Goal: Contribute content: Contribute content

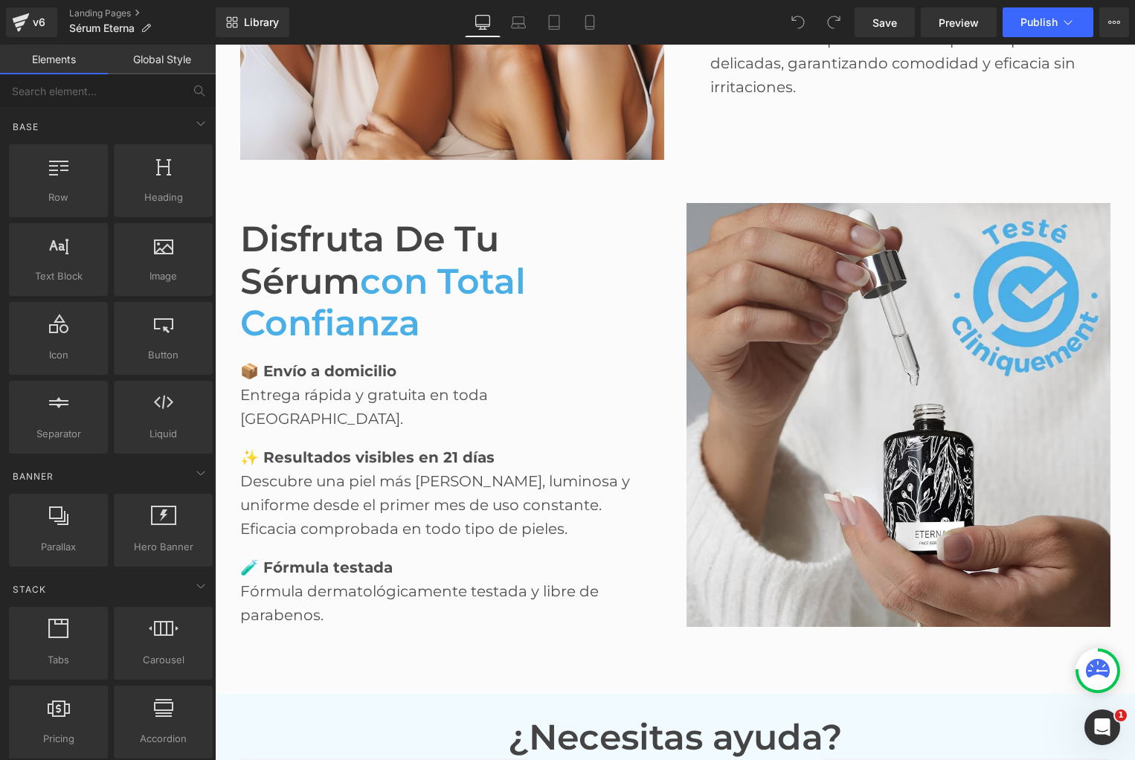
scroll to position [2395, 0]
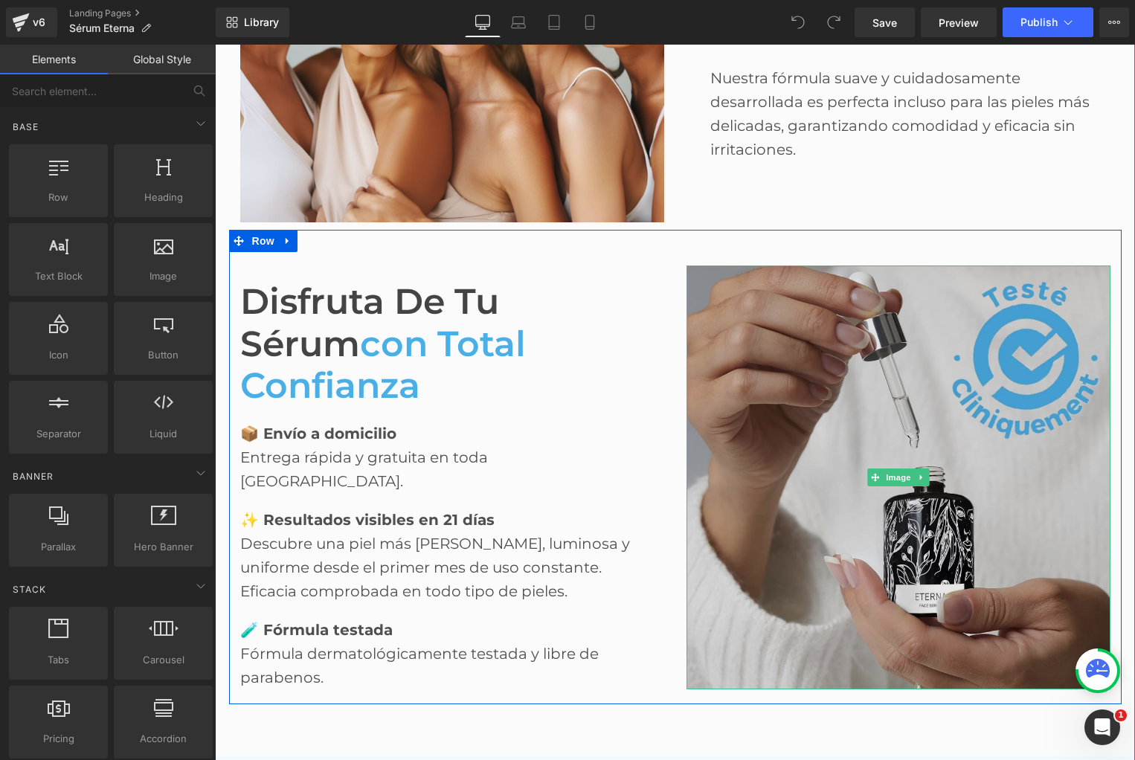
click at [792, 407] on img at bounding box center [899, 478] width 424 height 424
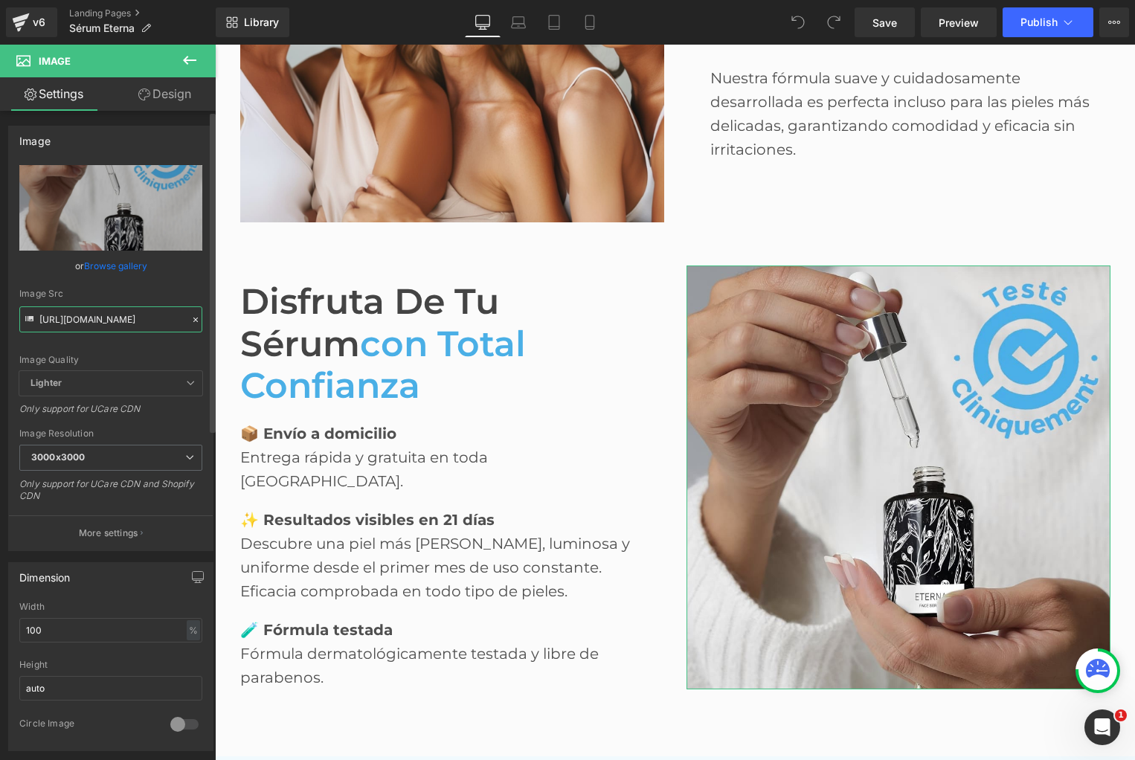
click at [83, 320] on input "[URL][DOMAIN_NAME]" at bounding box center [110, 319] width 183 height 26
paste input "717/1656/9278/files/SE_2_1_a0b5f99f-9403-4487-9603-1b859facf123.jpg?v=1755776452"
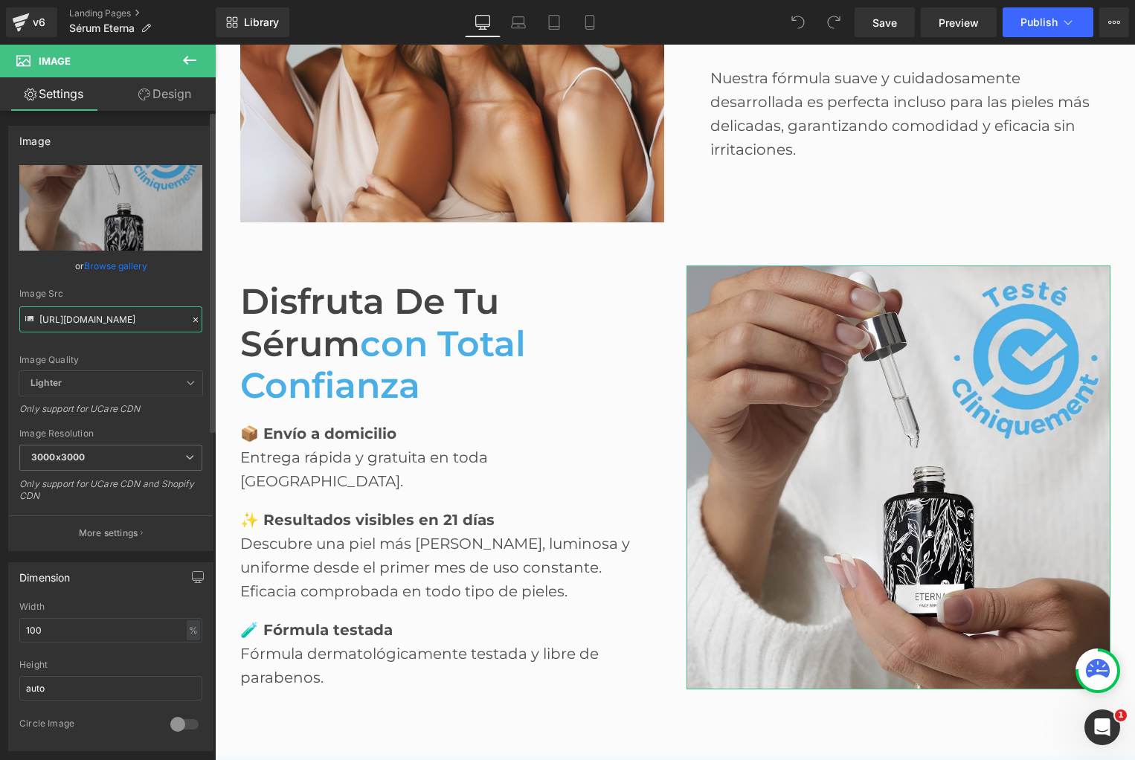
scroll to position [0, 388]
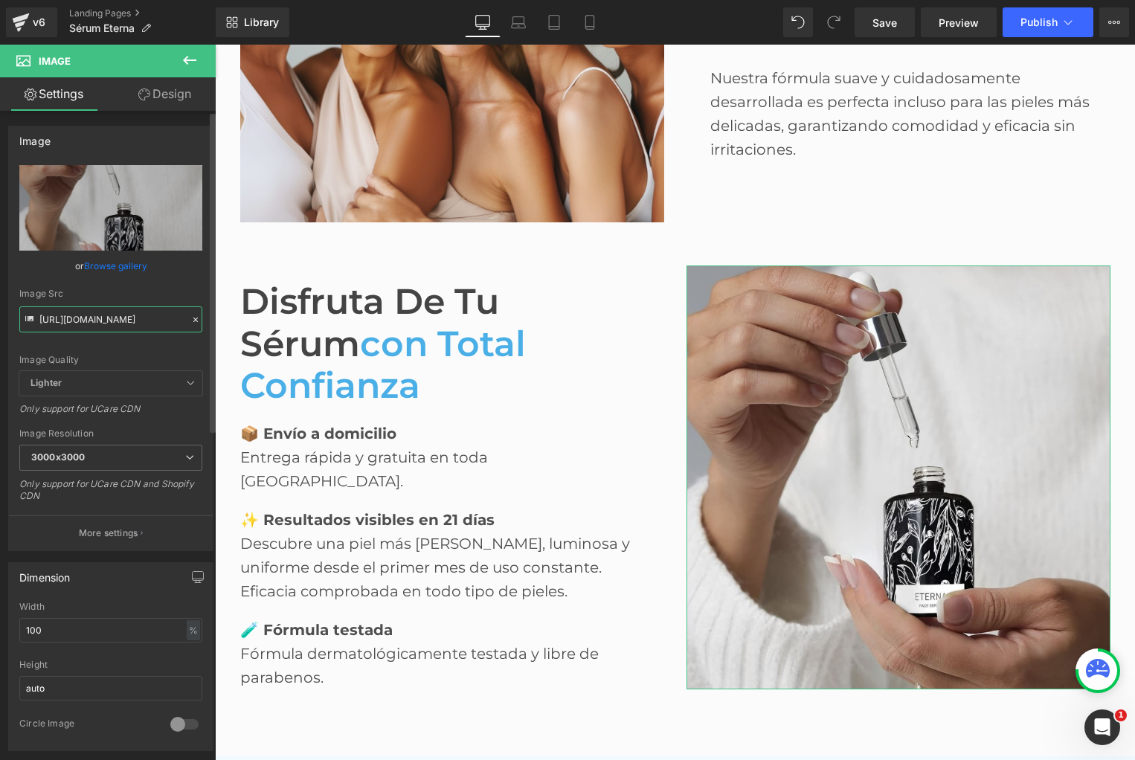
type input "[URL][DOMAIN_NAME]"
click at [98, 350] on div "Image Quality Lighter Lightest Lighter Lighter Lightest Only support for UCare …" at bounding box center [110, 268] width 183 height 206
click at [884, 39] on div "Library Desktop Desktop Laptop Tablet Mobile Save Preview Publish Scheduled Vie…" at bounding box center [675, 22] width 919 height 45
click at [885, 33] on link "Save" at bounding box center [885, 22] width 60 height 30
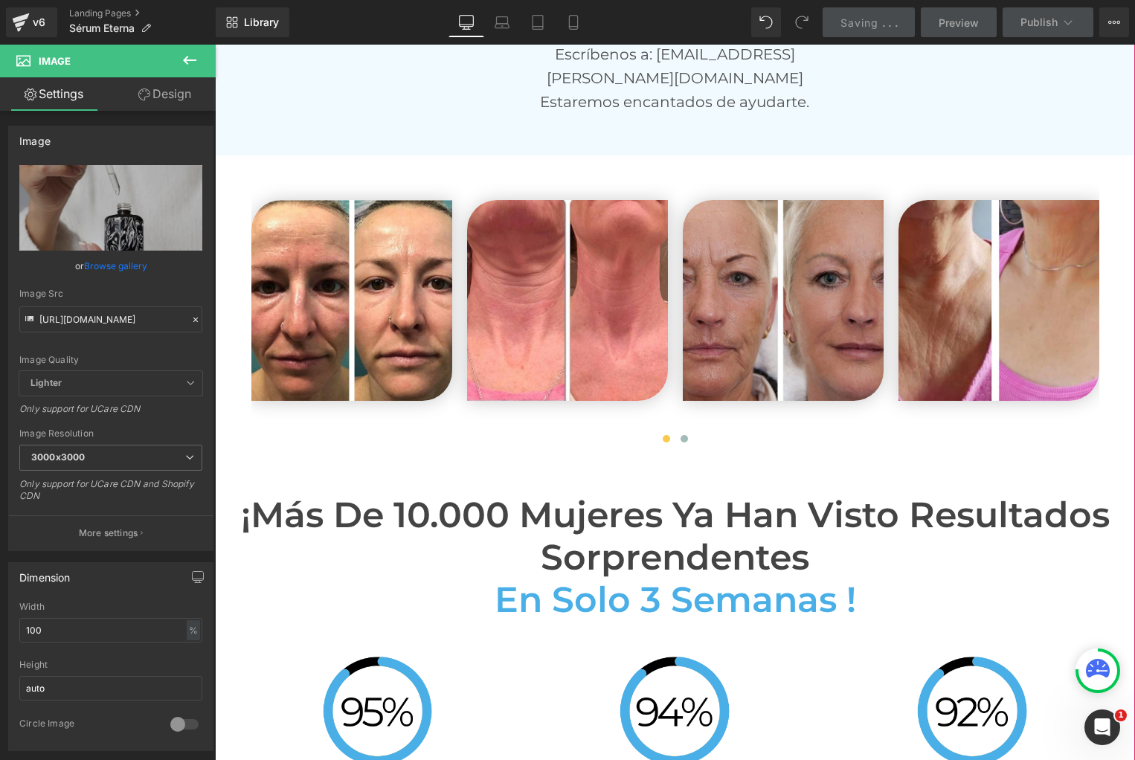
scroll to position [3325, 0]
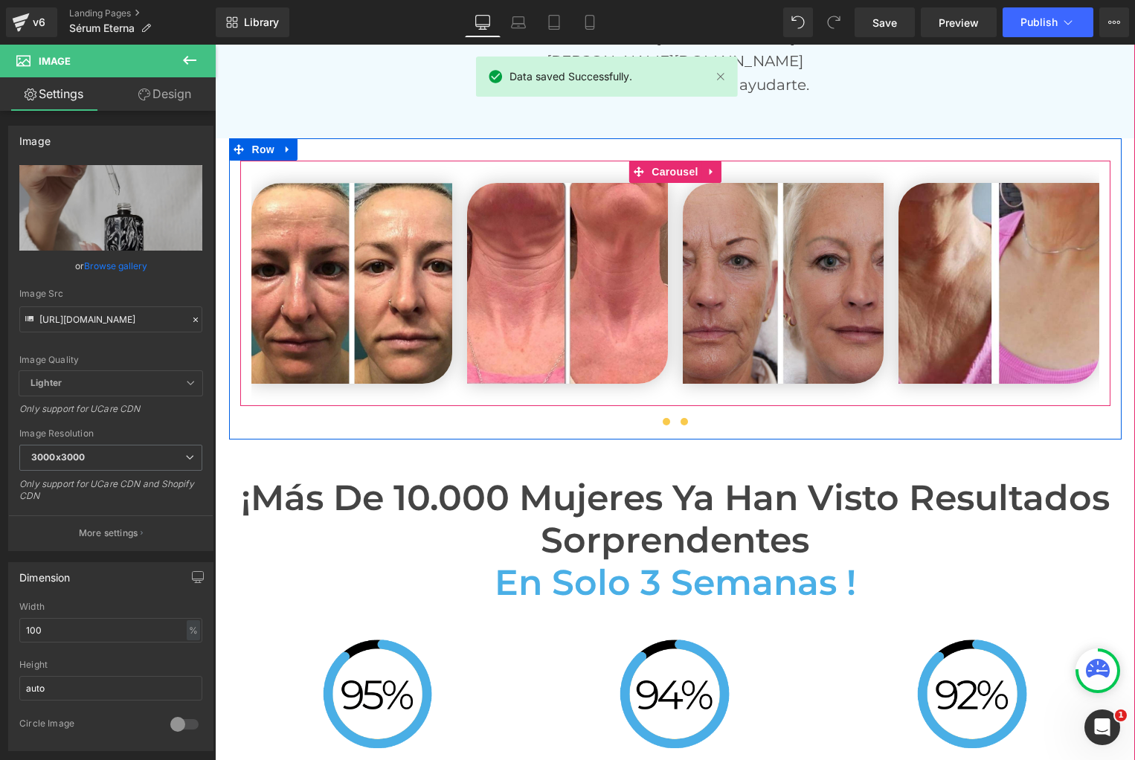
click at [684, 418] on span at bounding box center [684, 421] width 7 height 7
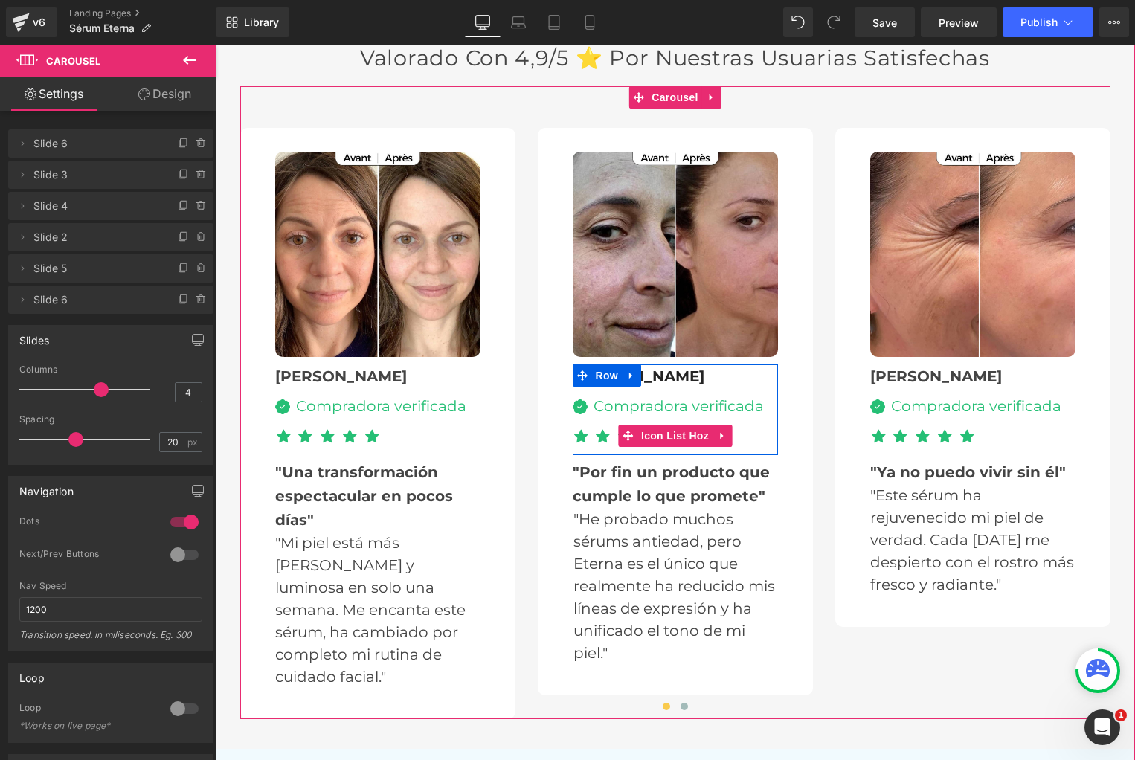
scroll to position [4290, 0]
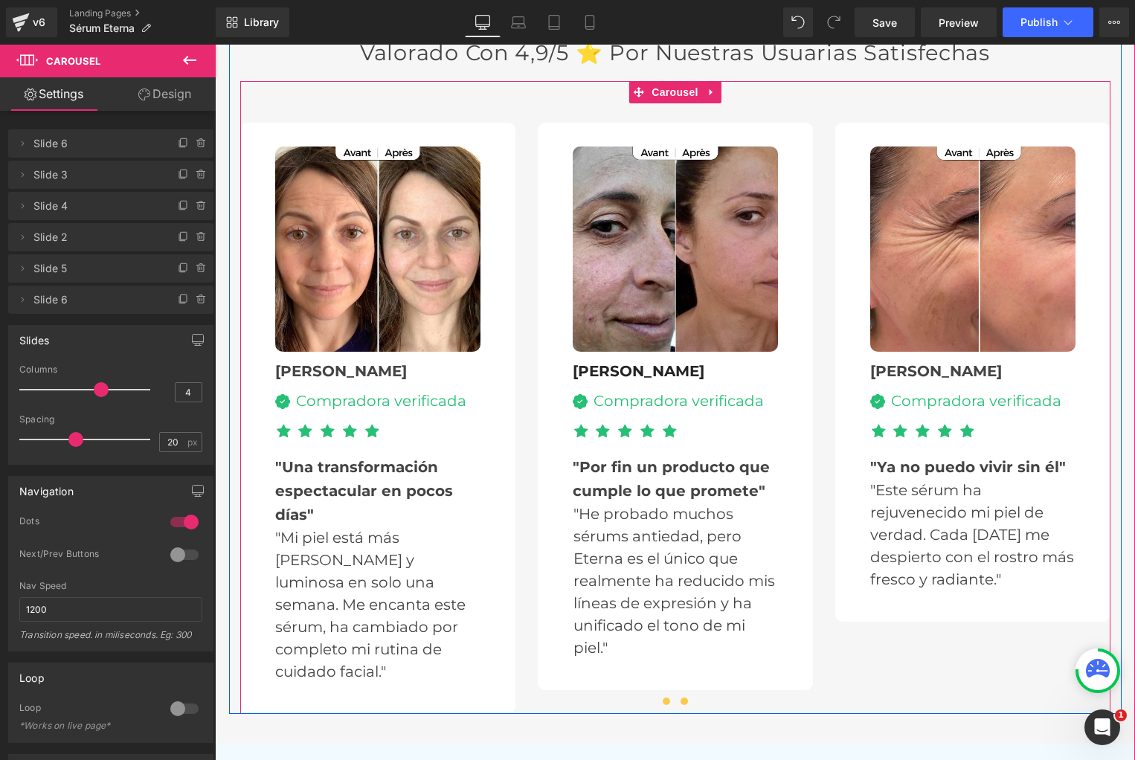
click at [681, 694] on button at bounding box center [684, 701] width 18 height 15
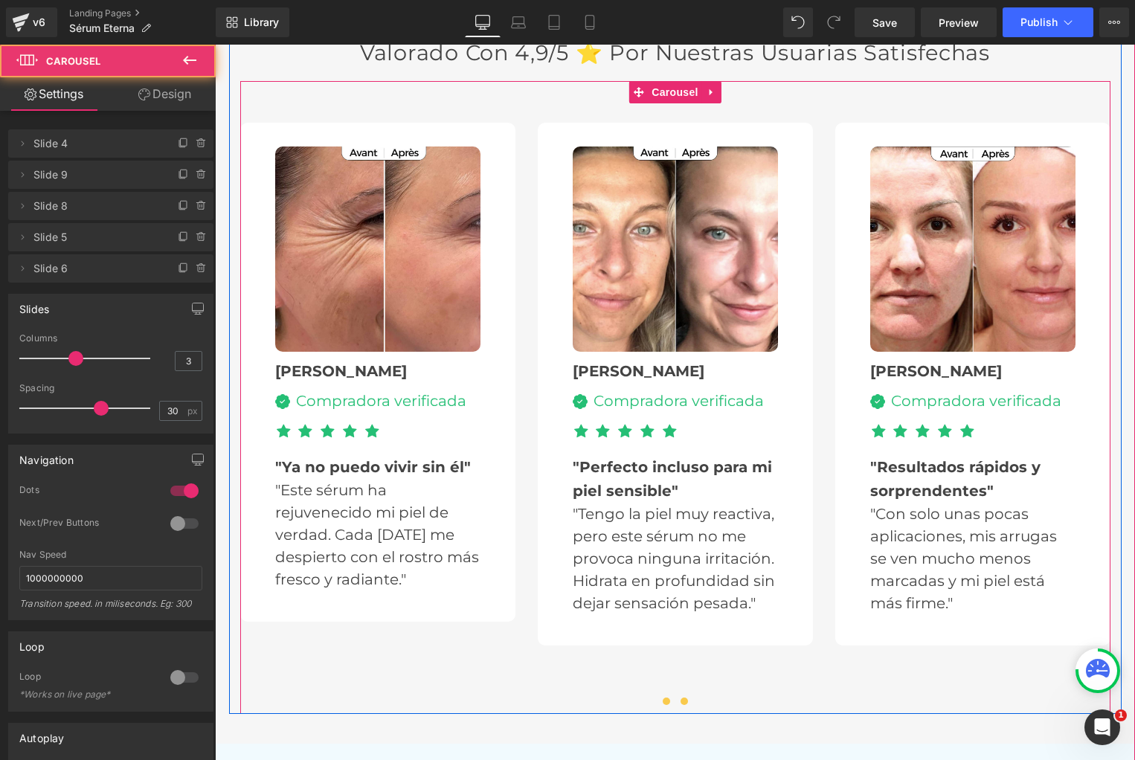
click at [667, 694] on button at bounding box center [667, 701] width 18 height 15
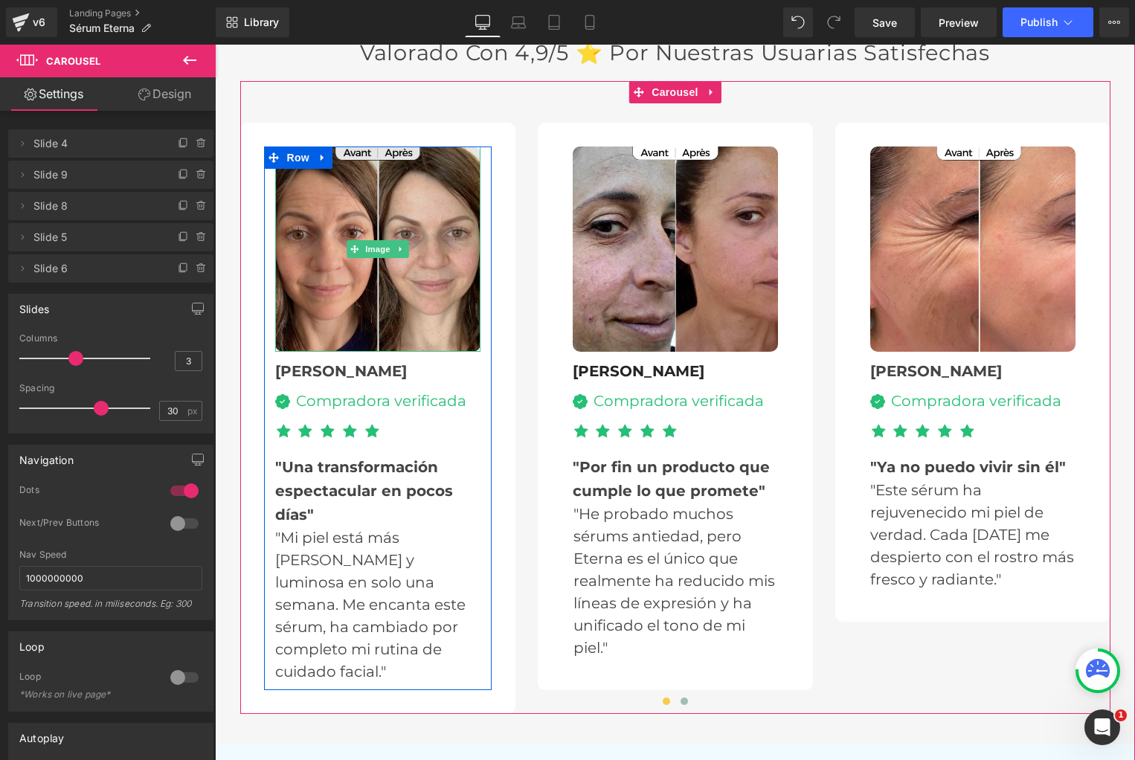
click at [379, 295] on img at bounding box center [377, 249] width 205 height 205
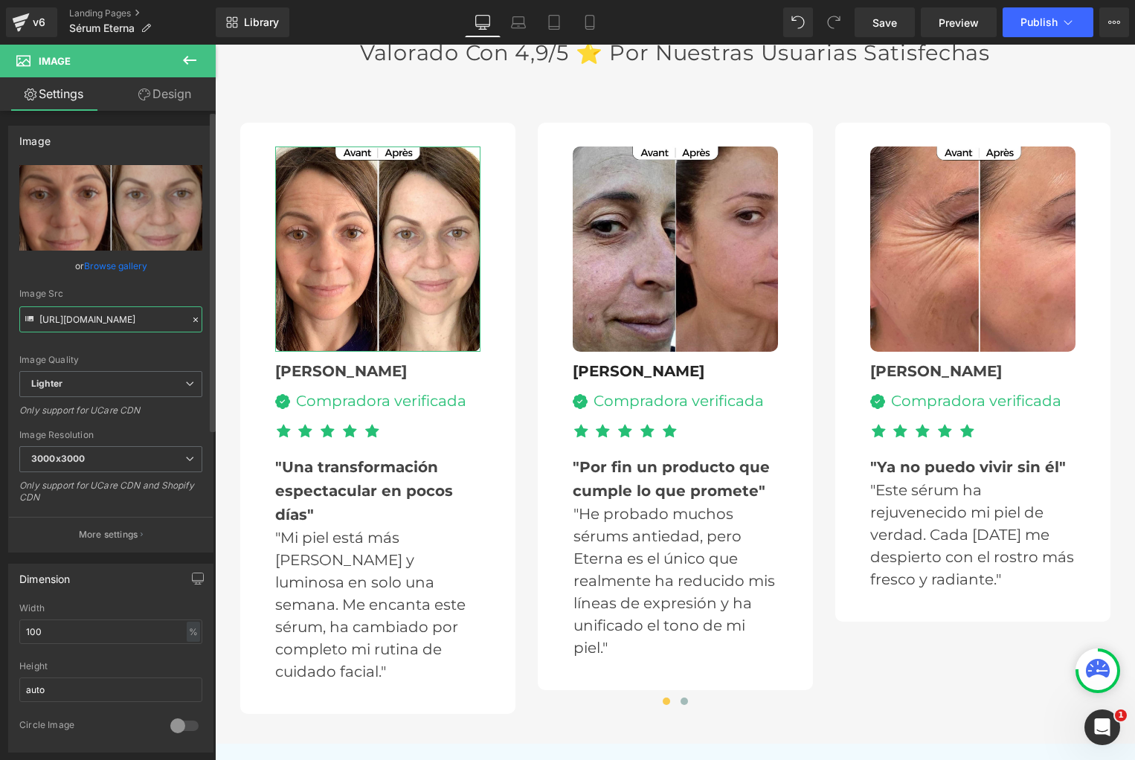
click at [85, 320] on input "[URL][DOMAIN_NAME]" at bounding box center [110, 319] width 183 height 26
click at [85, 321] on input "[URL][DOMAIN_NAME]" at bounding box center [110, 319] width 183 height 26
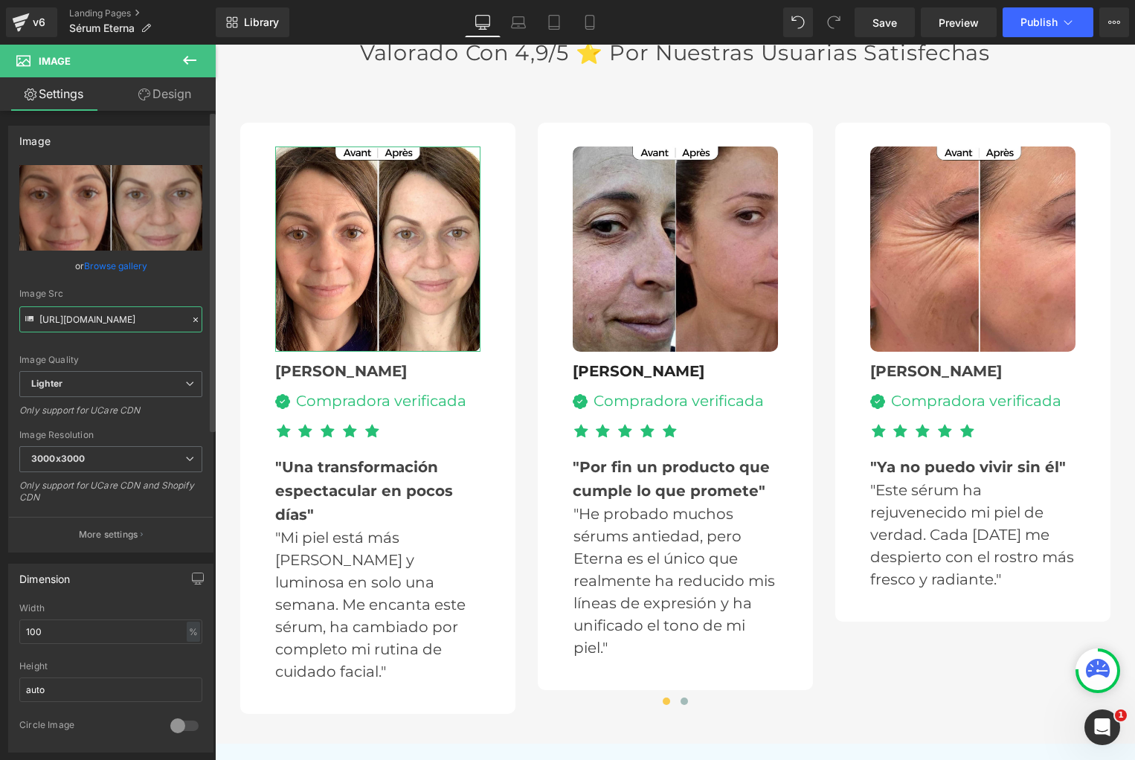
paste input "[DOMAIN_NAME][URL]"
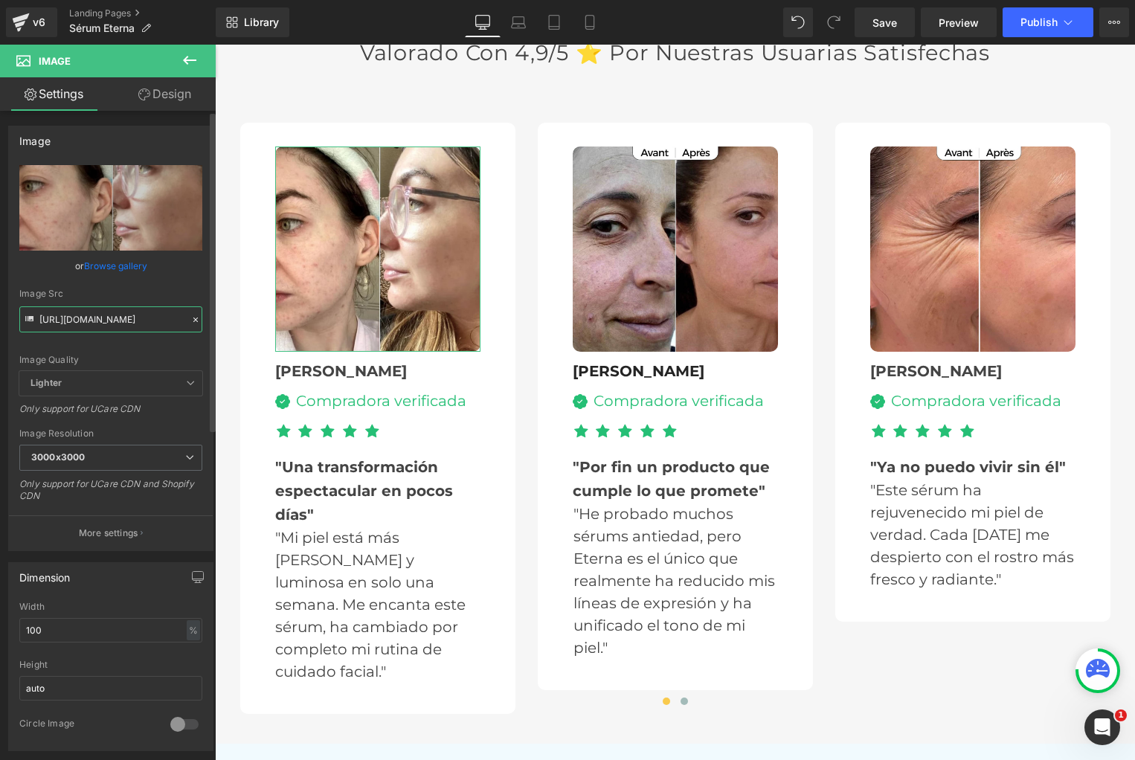
scroll to position [0, 191]
type input "[URL][DOMAIN_NAME]"
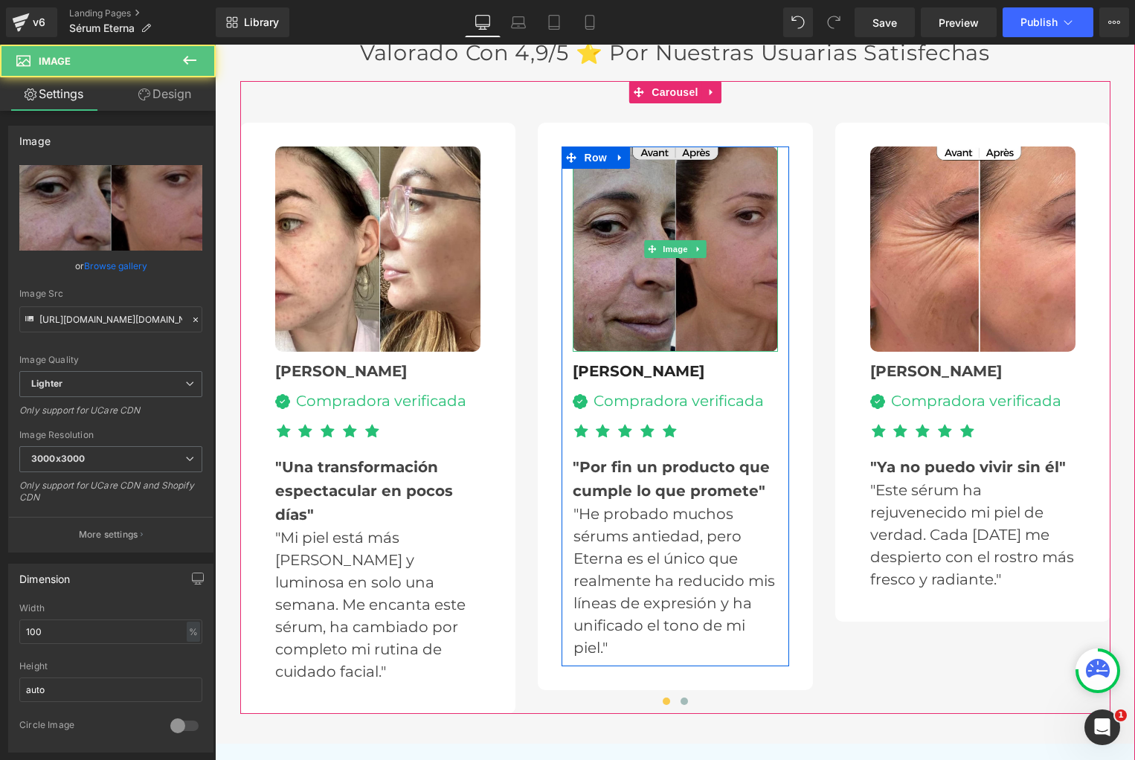
click at [613, 241] on img at bounding box center [675, 249] width 205 height 205
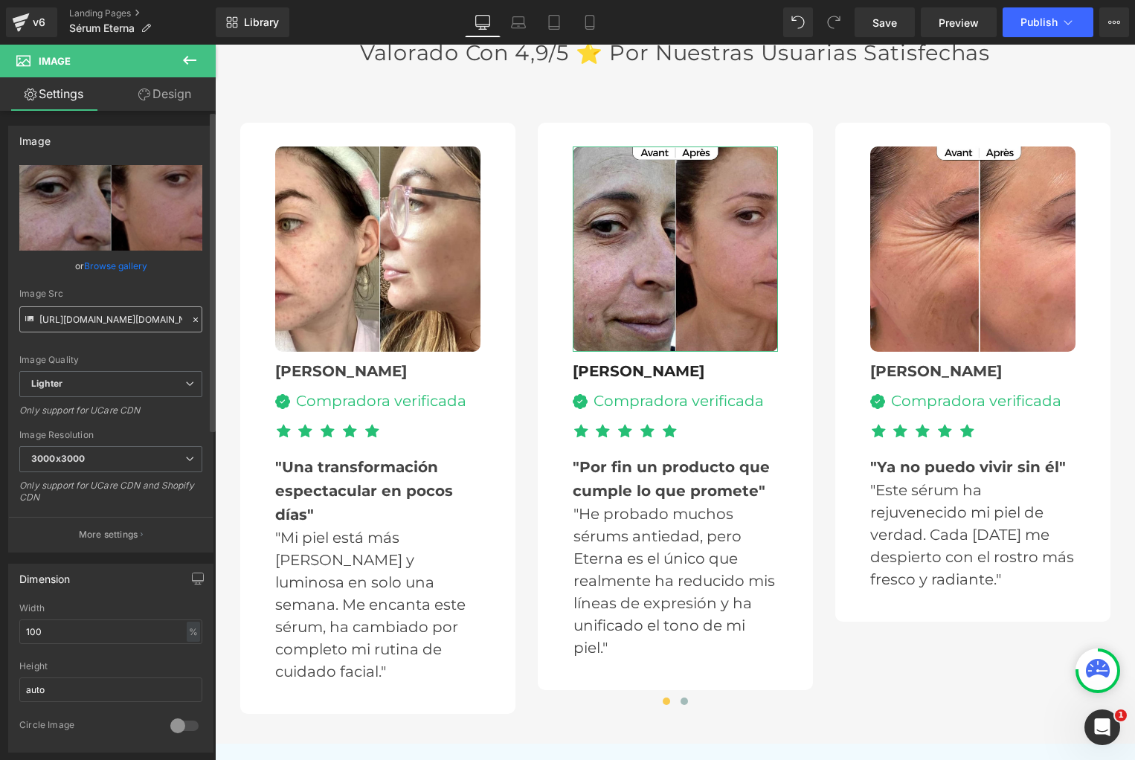
click at [74, 323] on input "[URL][DOMAIN_NAME][DOMAIN_NAME]" at bounding box center [110, 319] width 183 height 26
click at [75, 323] on input "[URL][DOMAIN_NAME][DOMAIN_NAME]" at bounding box center [110, 319] width 183 height 26
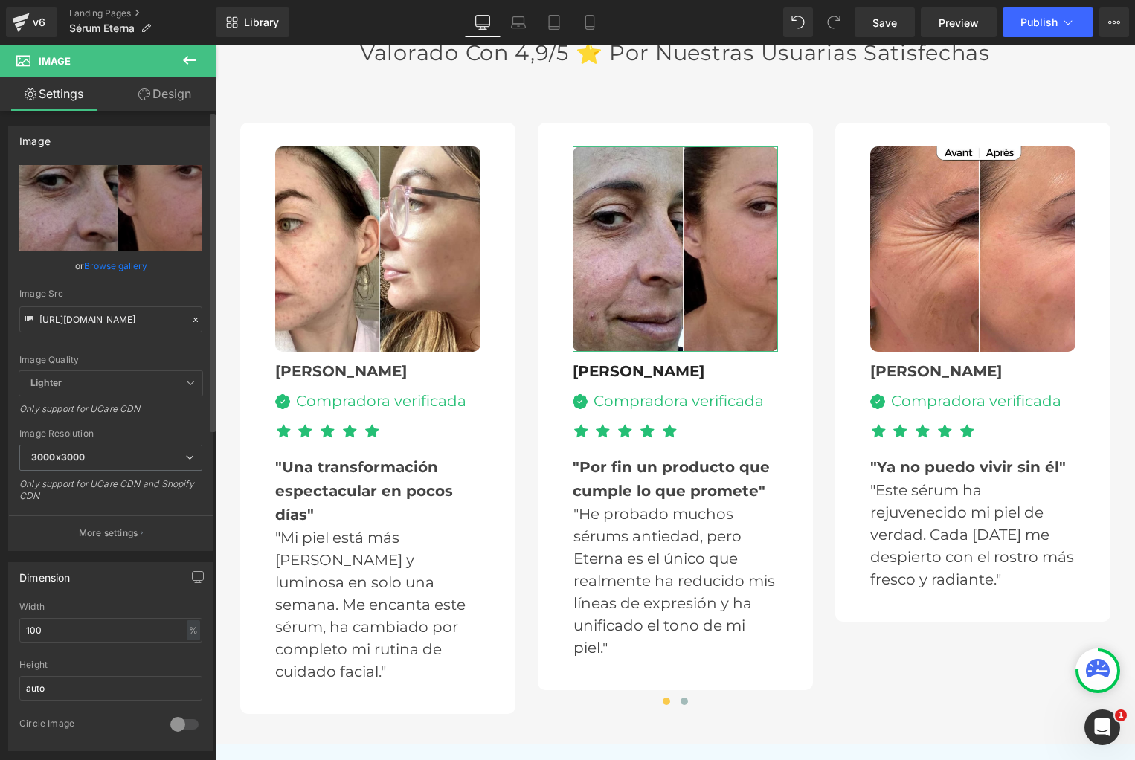
type input "[URL][DOMAIN_NAME]"
click at [119, 351] on div "Image Quality Lighter Lightest Lighter Lighter Lightest Only support for UCare …" at bounding box center [110, 268] width 183 height 206
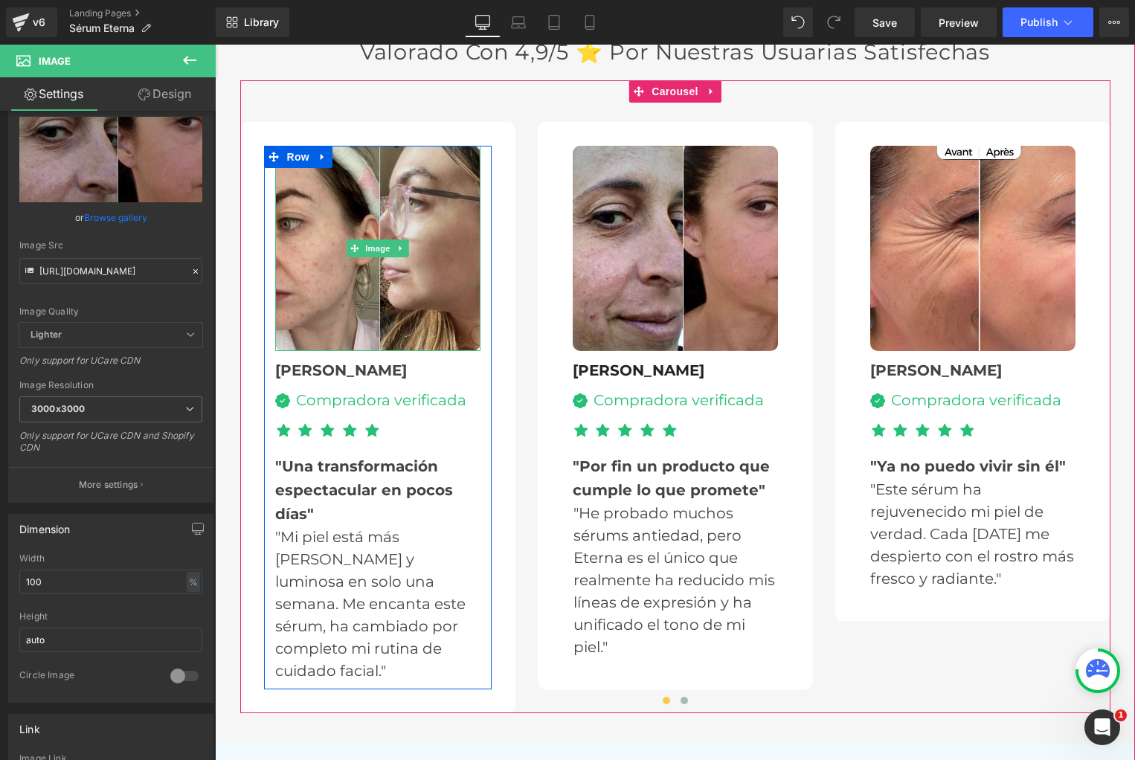
scroll to position [4297, 0]
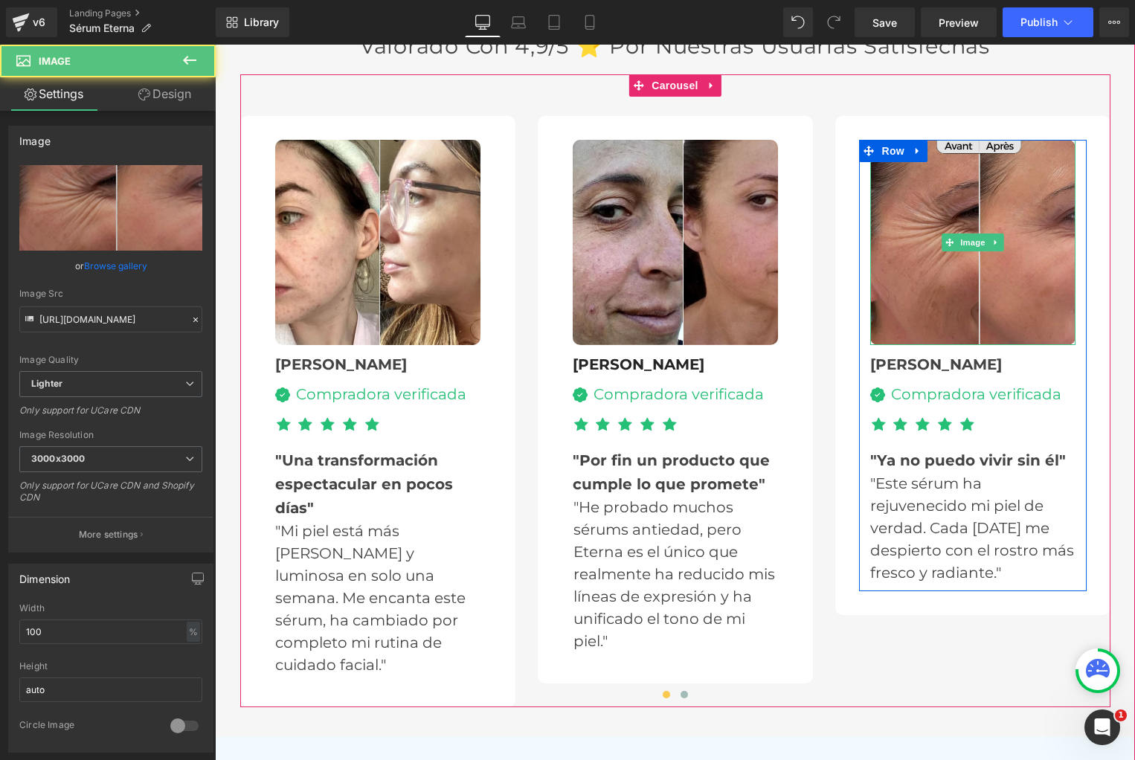
click at [945, 228] on img at bounding box center [972, 242] width 205 height 205
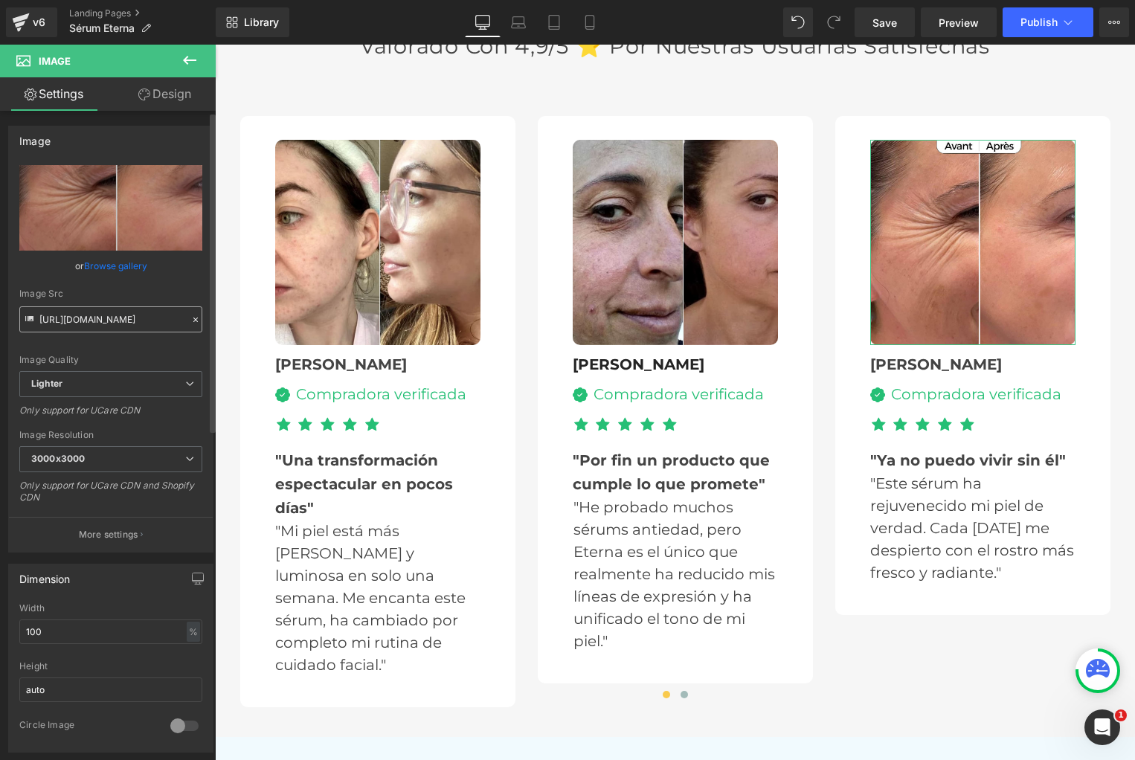
scroll to position [10, 0]
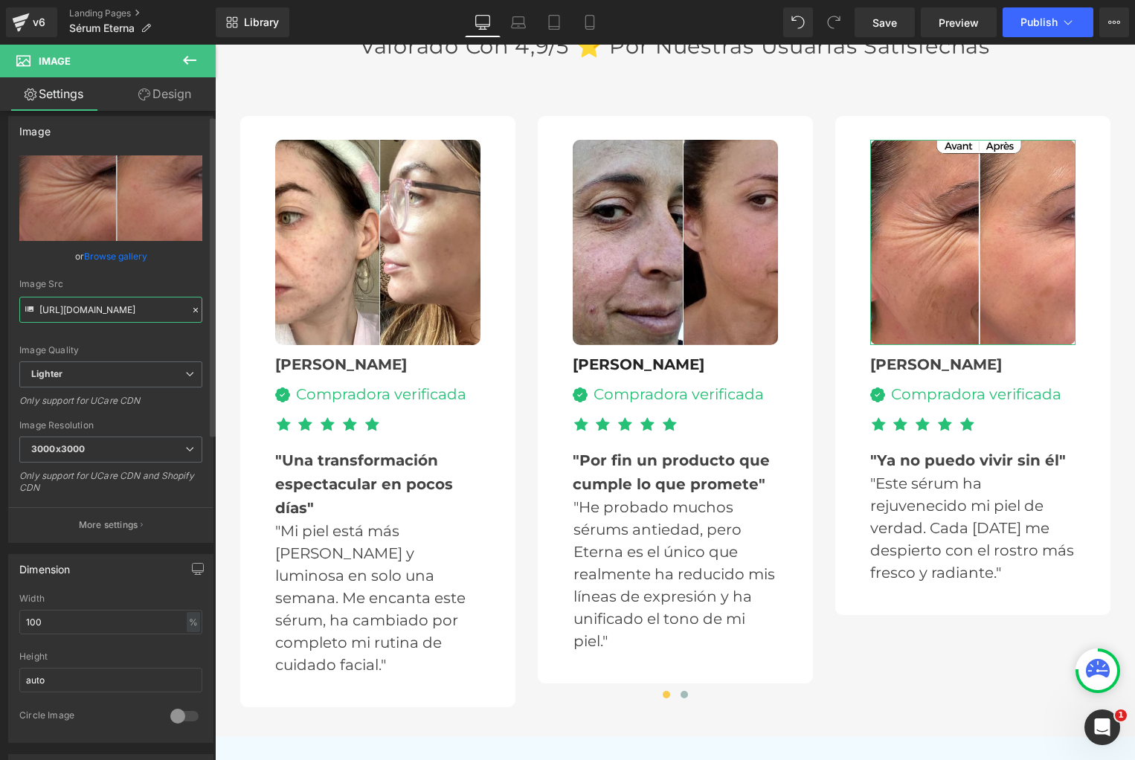
click at [89, 306] on input "[URL][DOMAIN_NAME]" at bounding box center [110, 310] width 183 height 26
paste input "[DOMAIN_NAME][URL]"
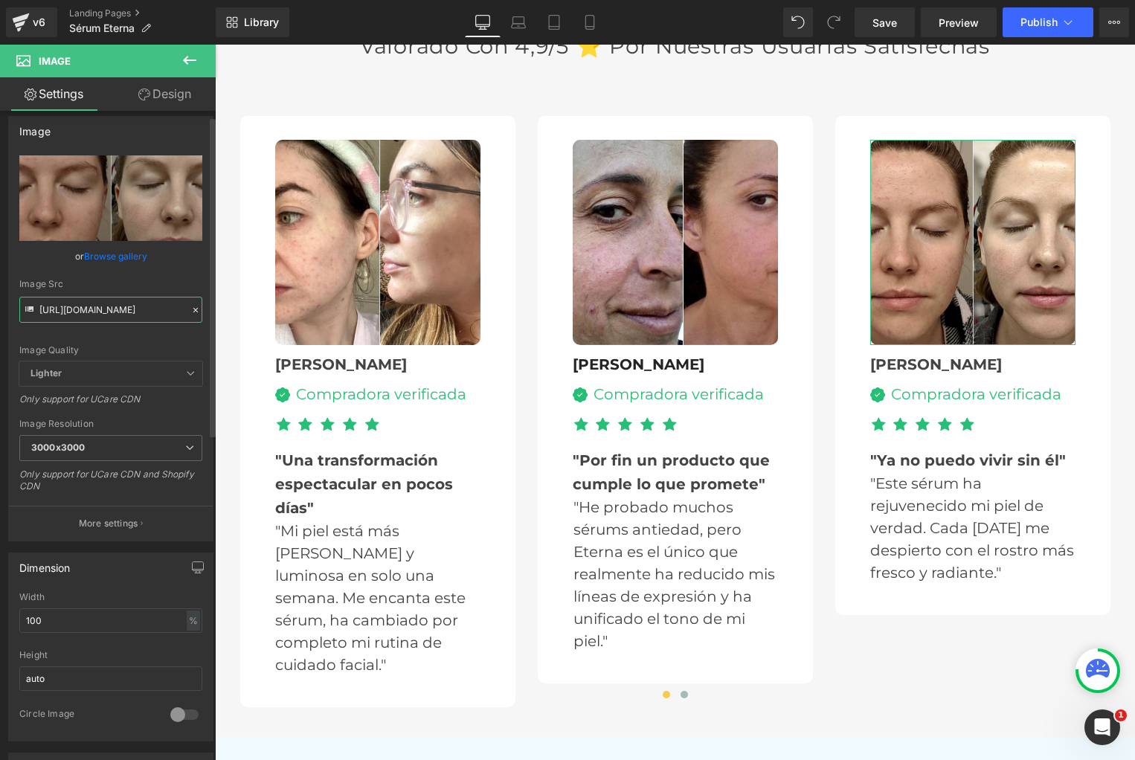
scroll to position [13, 0]
type input "[URL][DOMAIN_NAME]"
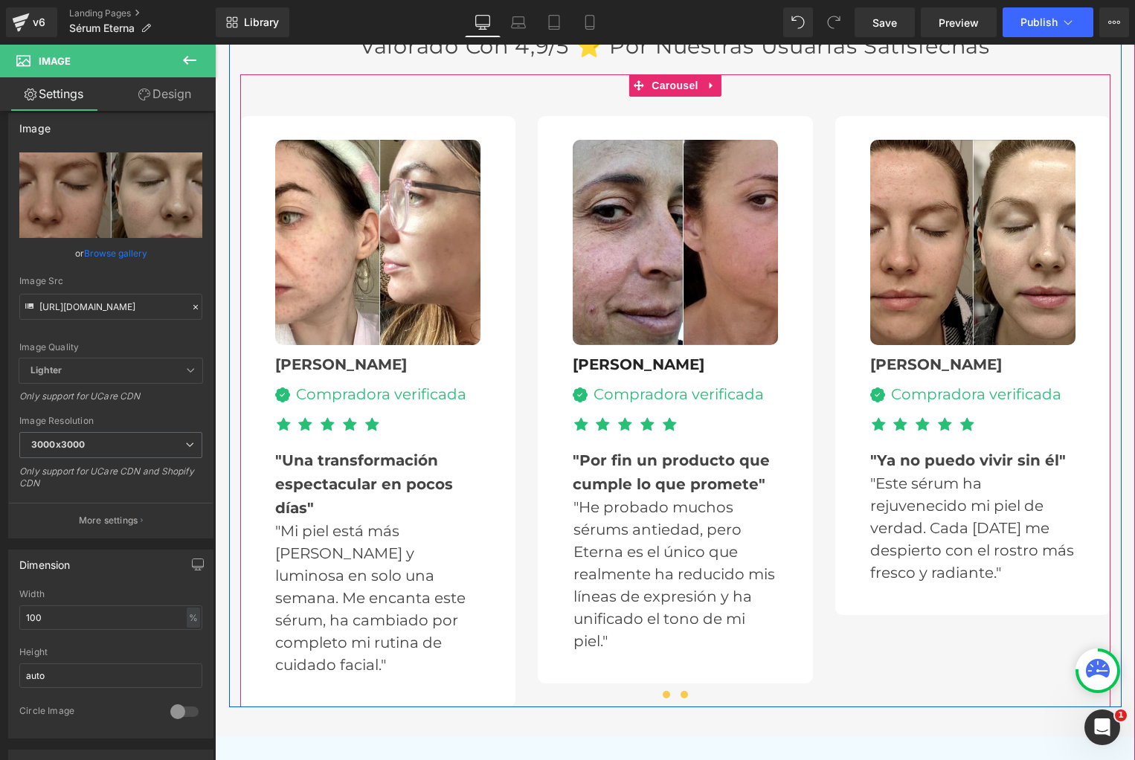
click at [687, 691] on span at bounding box center [684, 694] width 7 height 7
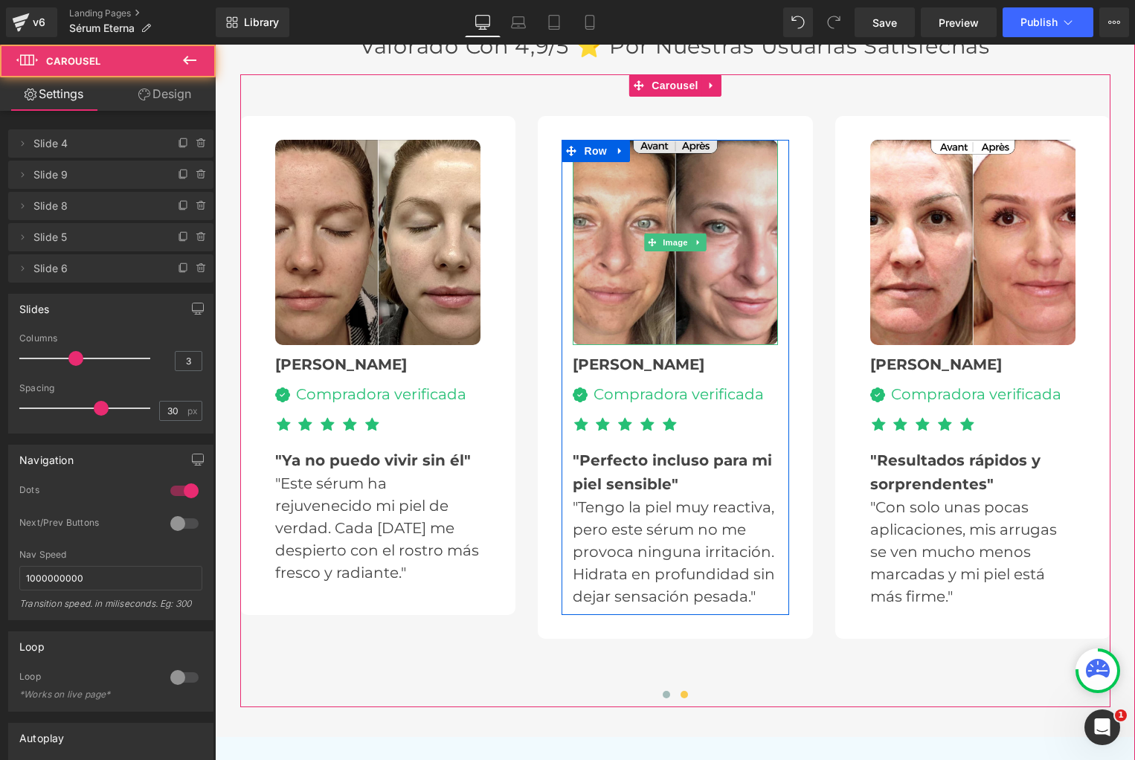
click at [608, 242] on img at bounding box center [675, 242] width 205 height 205
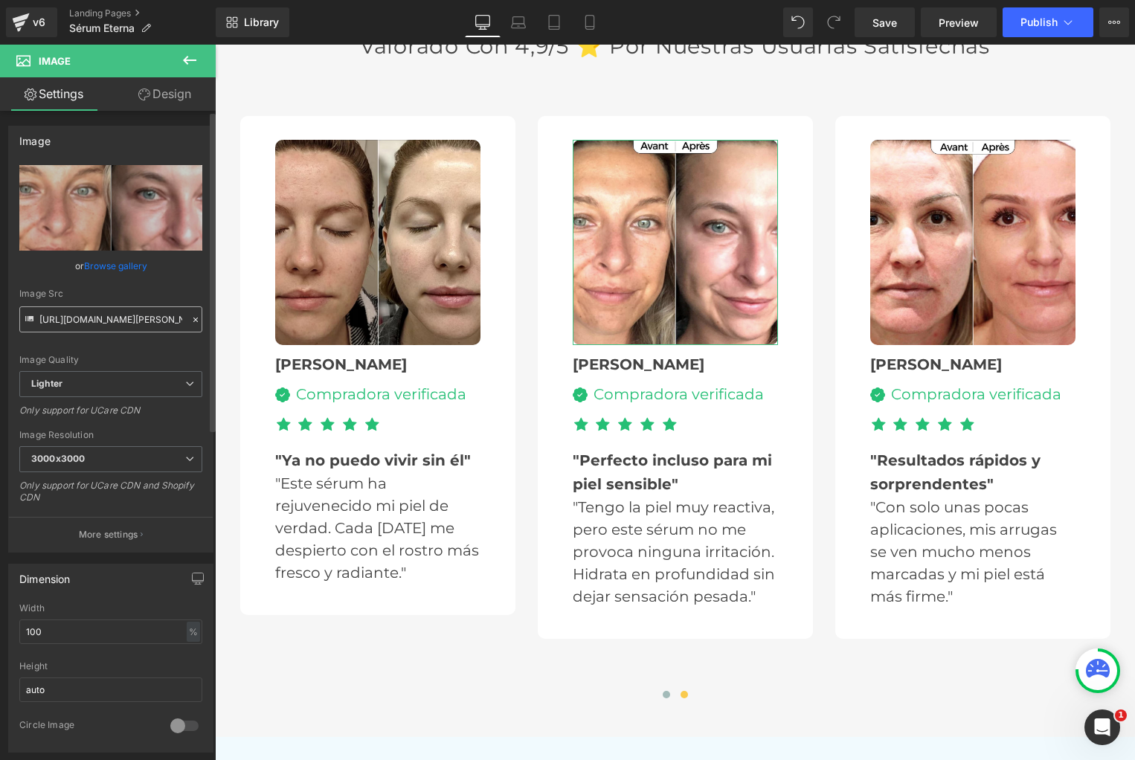
click at [115, 306] on input "[URL][DOMAIN_NAME][PERSON_NAME]" at bounding box center [110, 319] width 183 height 26
click at [115, 306] on div "Image Src [URL][DOMAIN_NAME][PERSON_NAME]" at bounding box center [110, 311] width 183 height 44
click at [106, 319] on input "[URL][DOMAIN_NAME][PERSON_NAME]" at bounding box center [110, 319] width 183 height 26
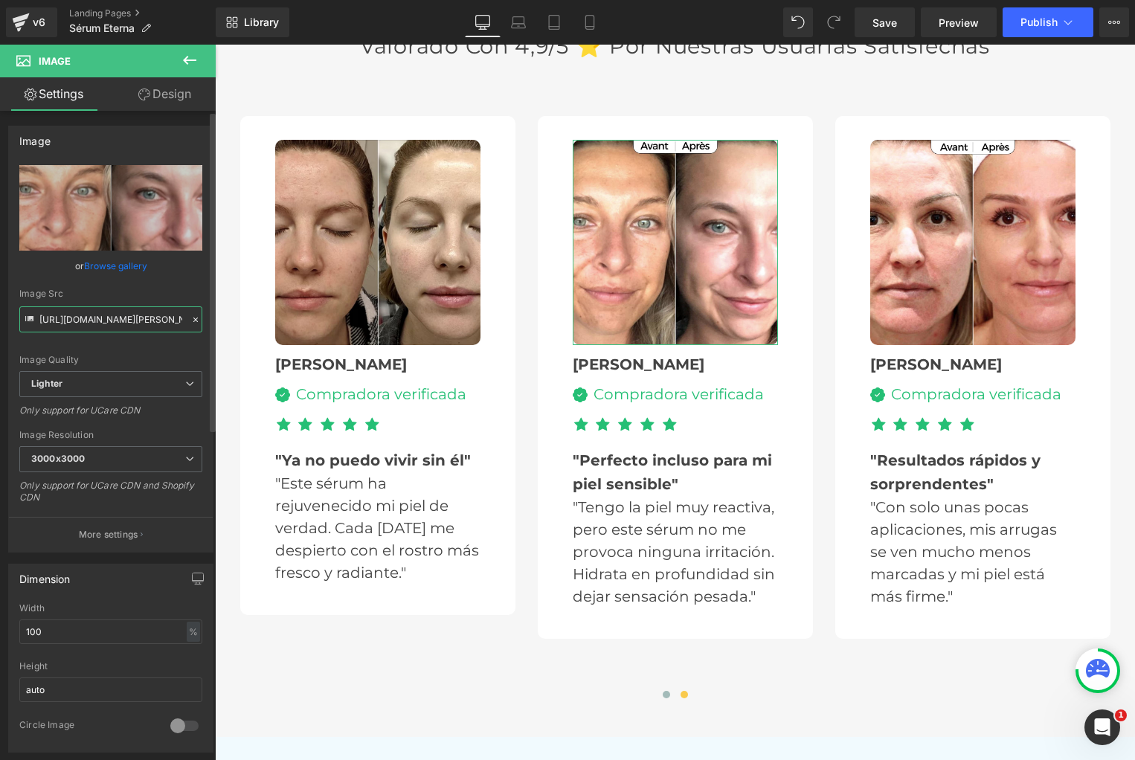
click at [106, 319] on input "[URL][DOMAIN_NAME][PERSON_NAME]" at bounding box center [110, 319] width 183 height 26
paste input "[DOMAIN_NAME][URL]"
type input "[URL][DOMAIN_NAME]"
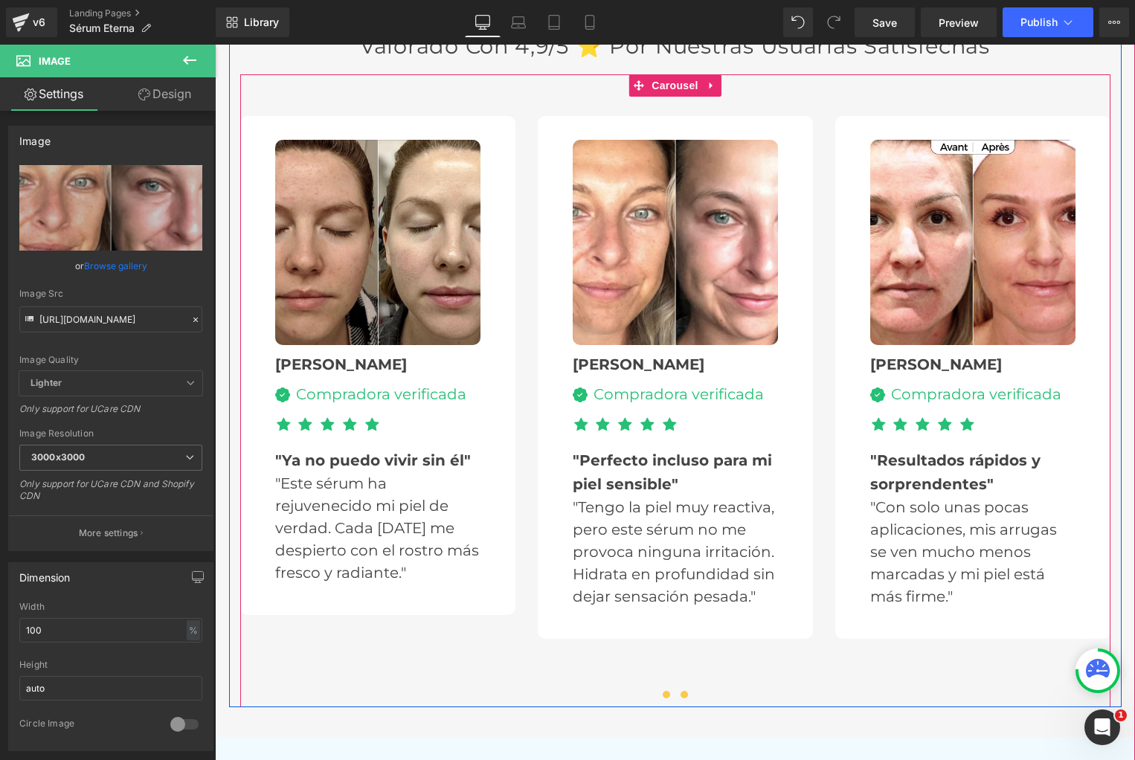
click at [670, 687] on button at bounding box center [667, 694] width 18 height 15
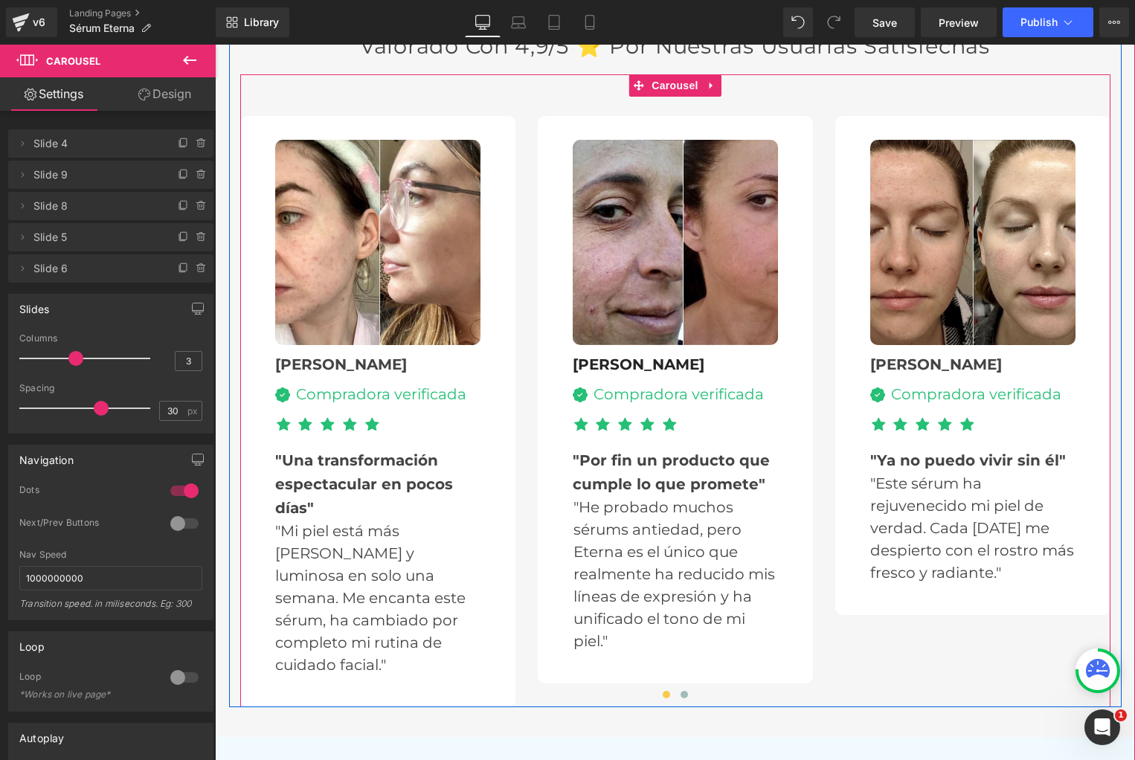
click at [692, 685] on div at bounding box center [675, 697] width 870 height 24
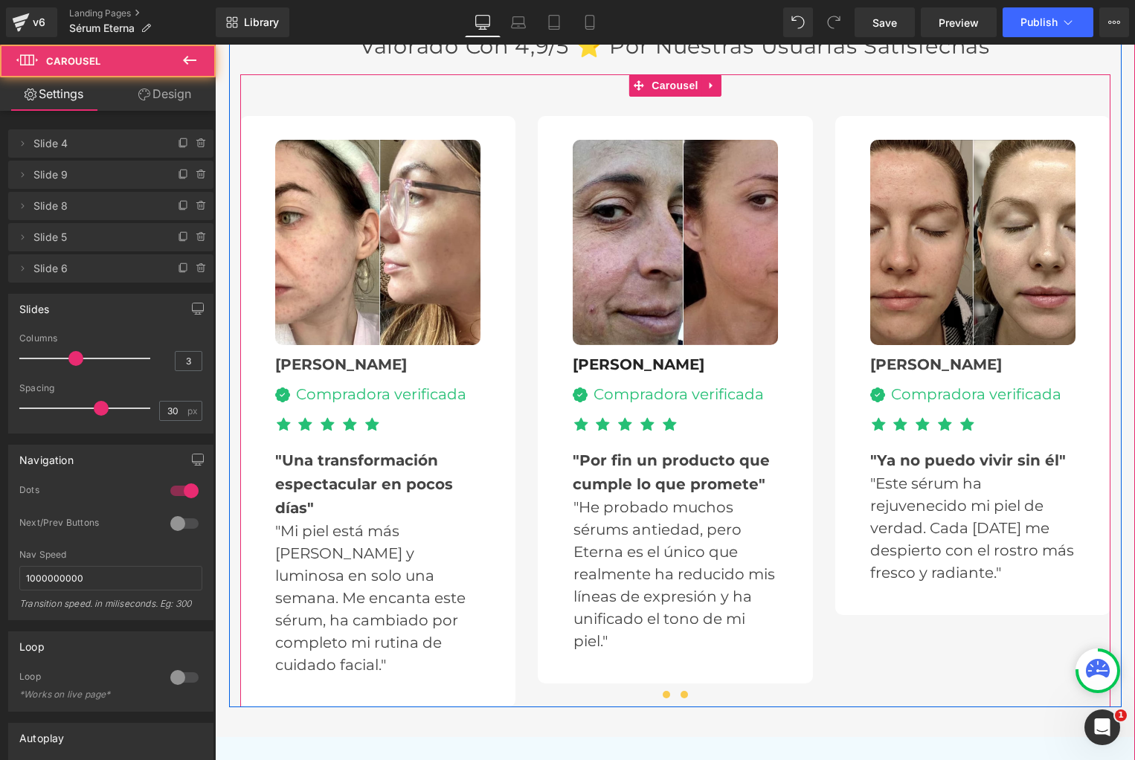
click at [690, 687] on button at bounding box center [684, 694] width 18 height 15
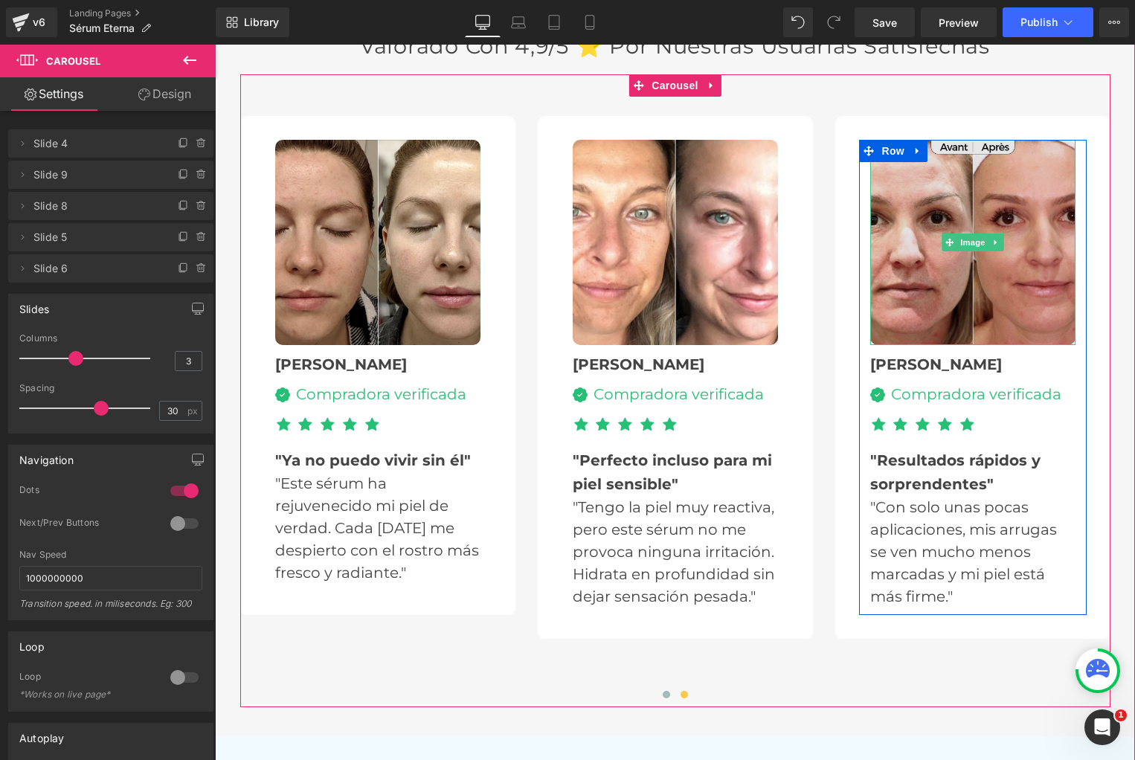
drag, startPoint x: 969, startPoint y: 173, endPoint x: 942, endPoint y: 173, distance: 27.5
click at [969, 173] on img at bounding box center [972, 242] width 205 height 205
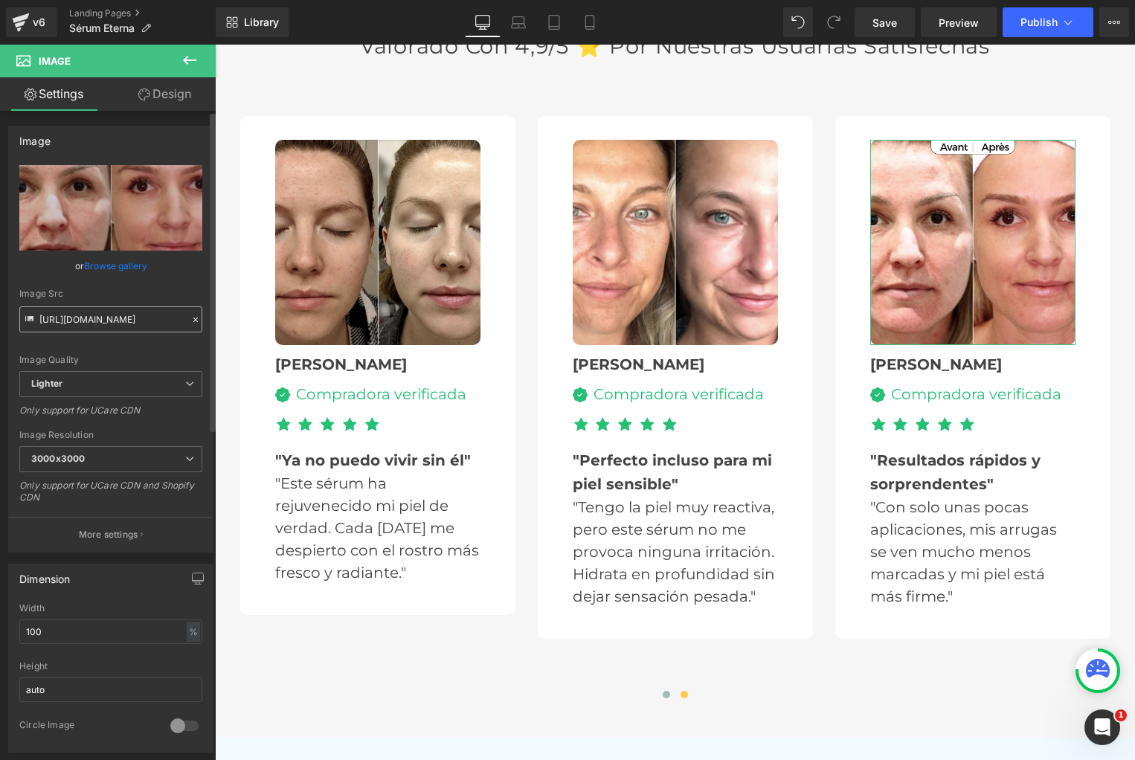
click at [112, 318] on input "[URL][DOMAIN_NAME]" at bounding box center [110, 319] width 183 height 26
type input "[URL][DOMAIN_NAME]"
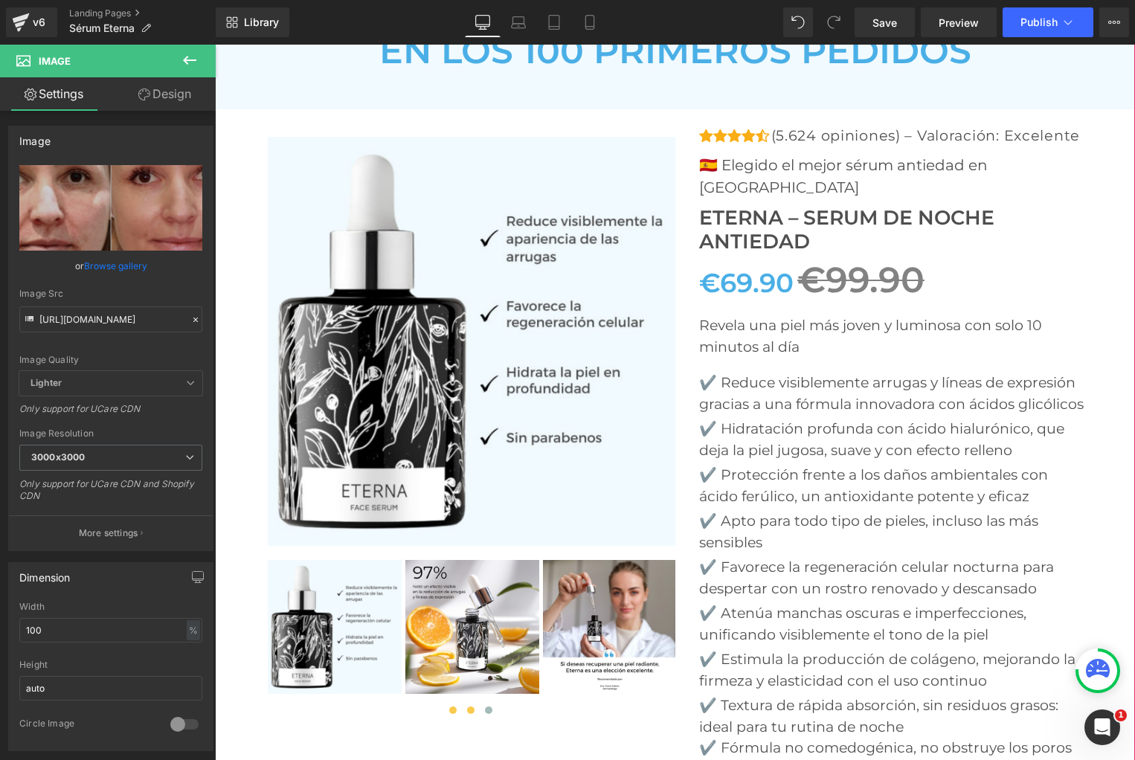
click at [467, 707] on span at bounding box center [470, 710] width 7 height 7
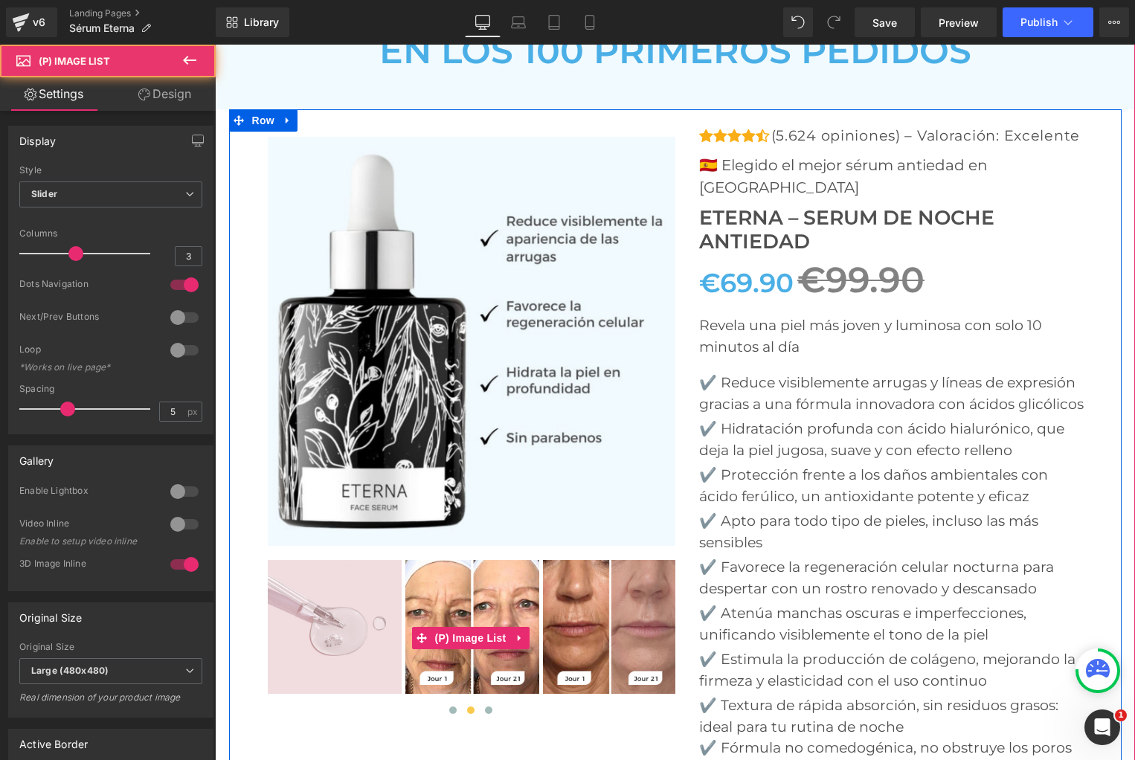
scroll to position [5084, 0]
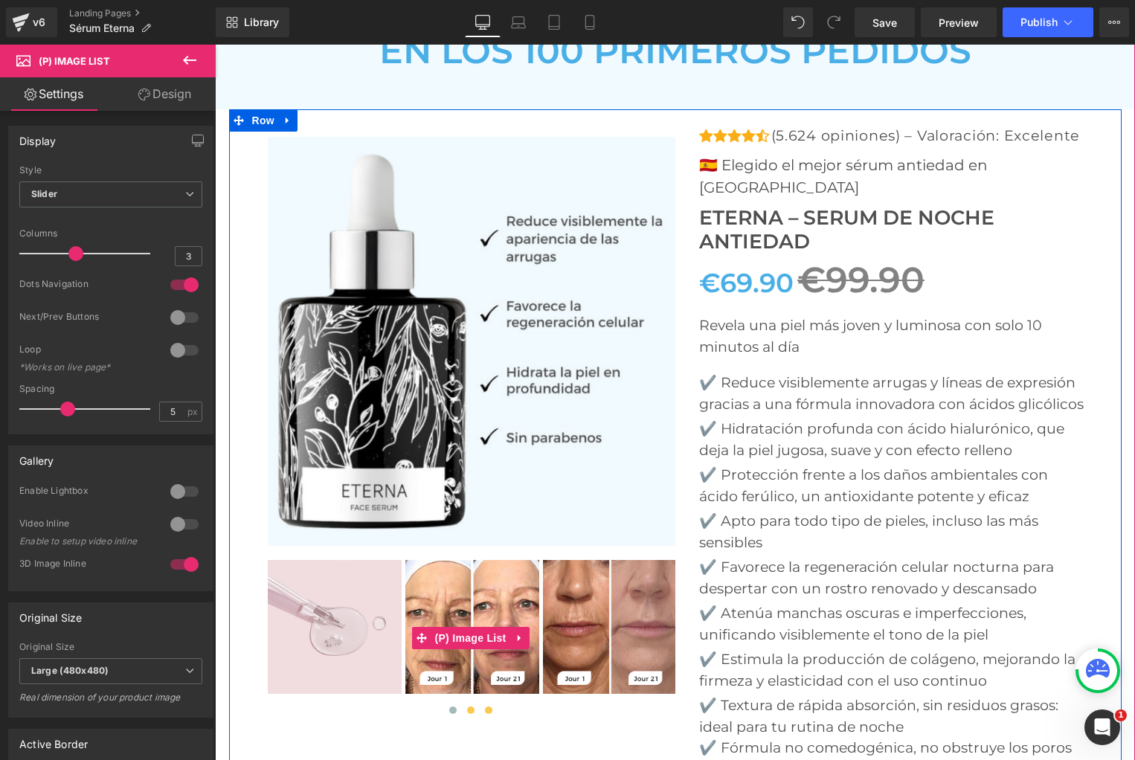
click at [486, 707] on span at bounding box center [488, 710] width 7 height 7
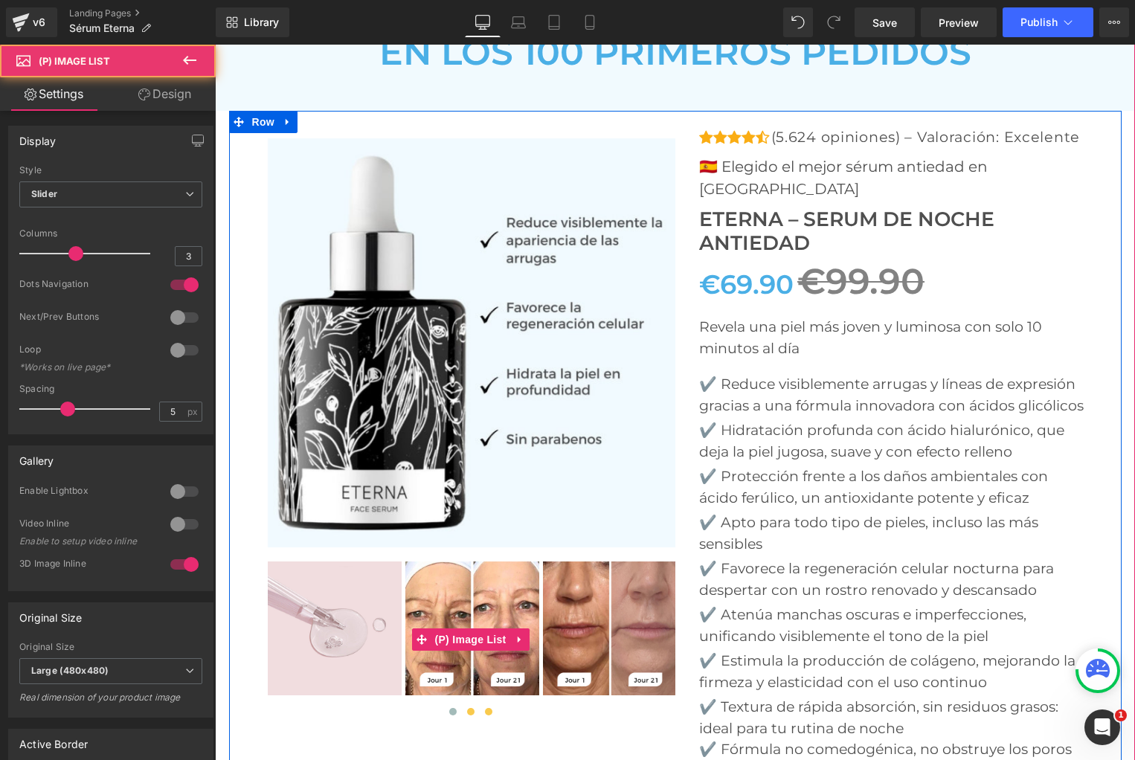
scroll to position [5080, 0]
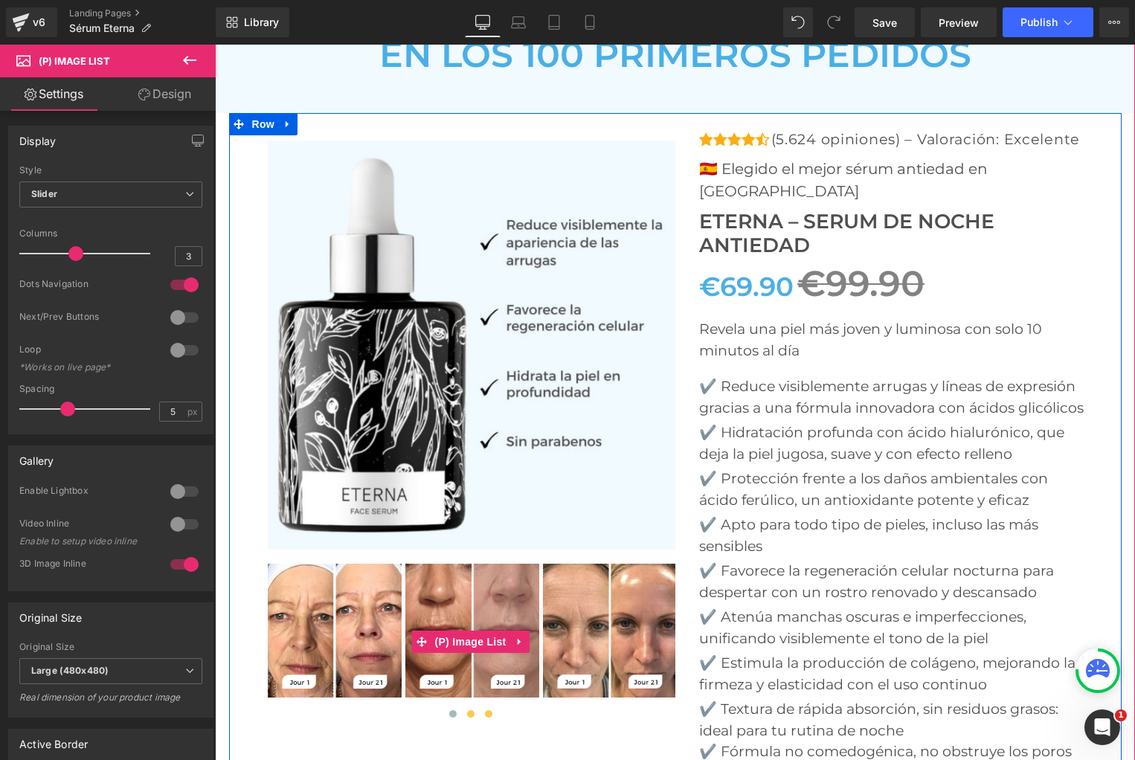
click at [470, 707] on button at bounding box center [471, 714] width 18 height 15
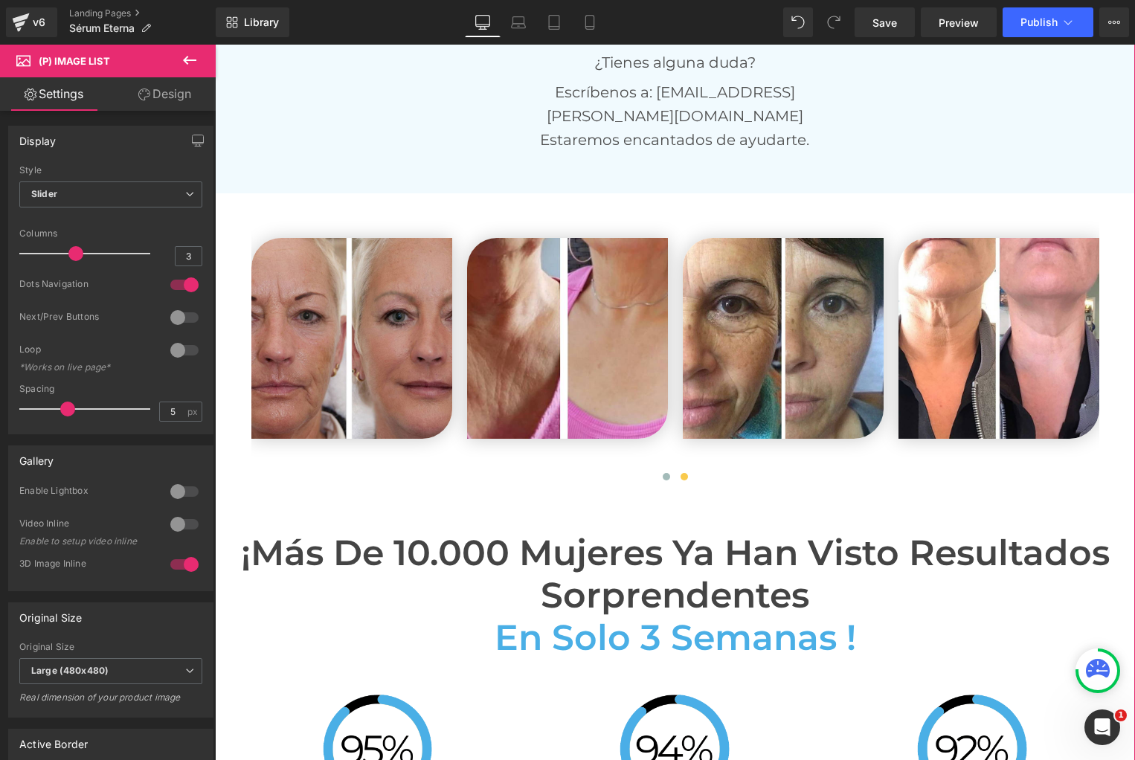
scroll to position [3245, 0]
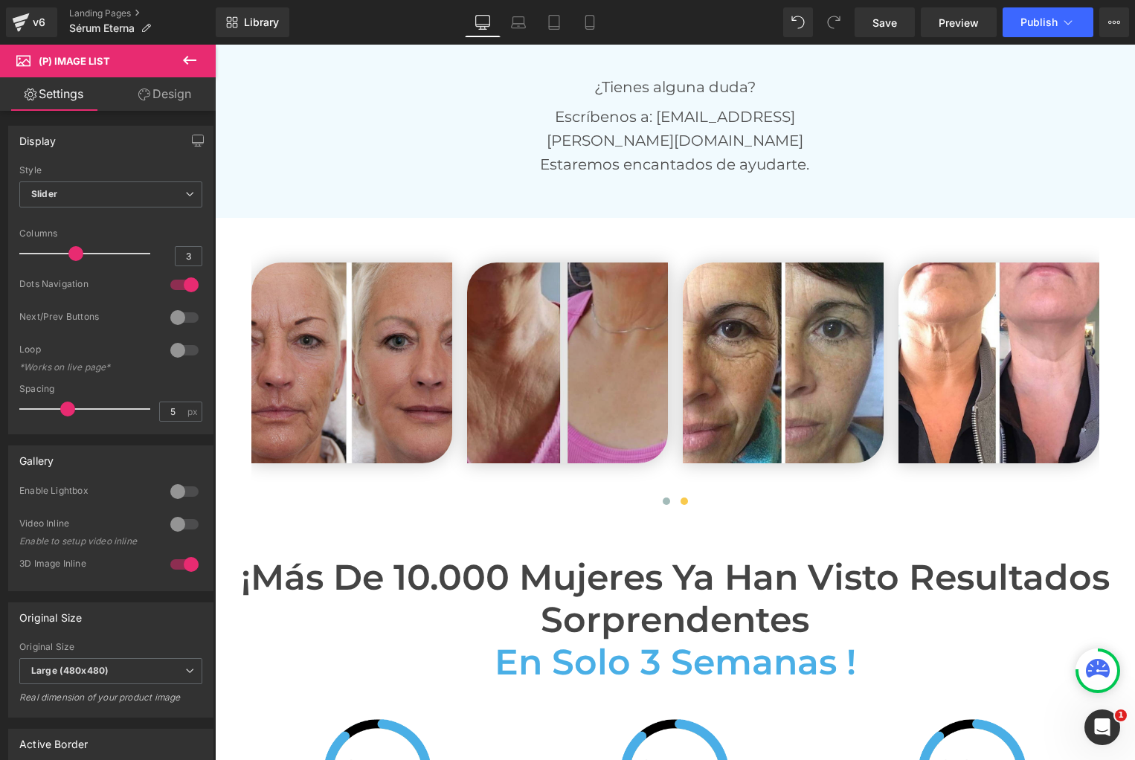
click at [591, 266] on img at bounding box center [567, 363] width 201 height 201
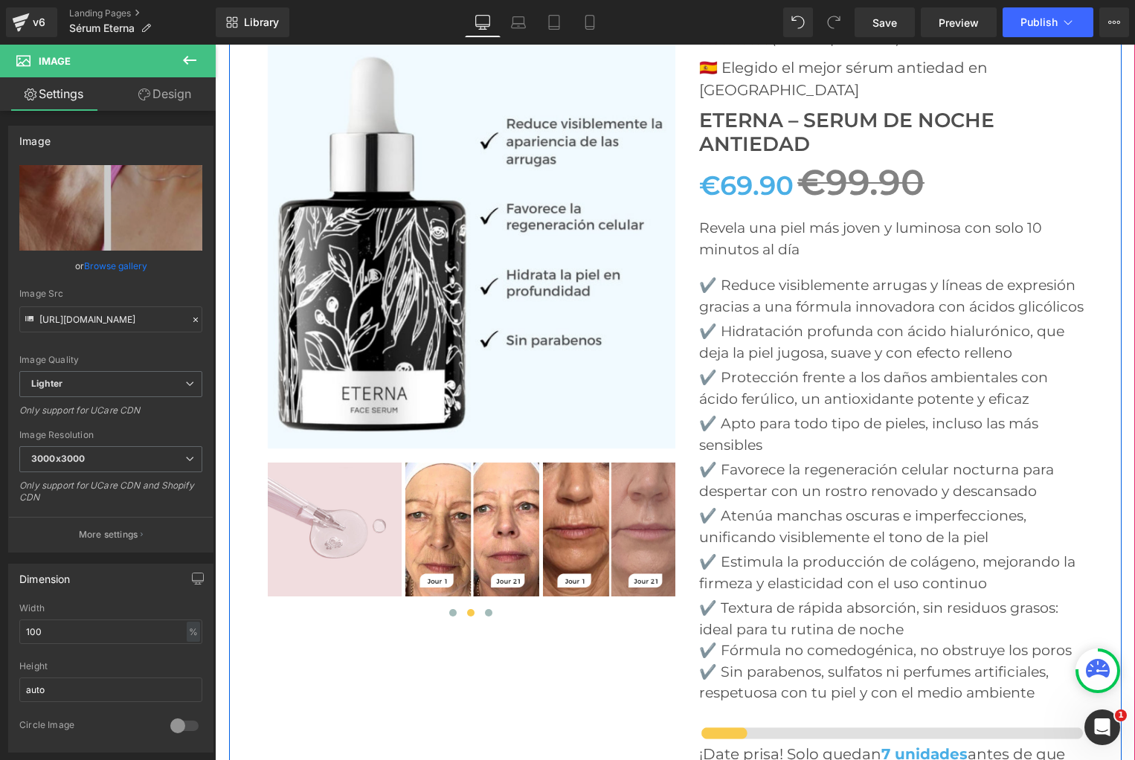
scroll to position [5176, 0]
